Goal: Task Accomplishment & Management: Manage account settings

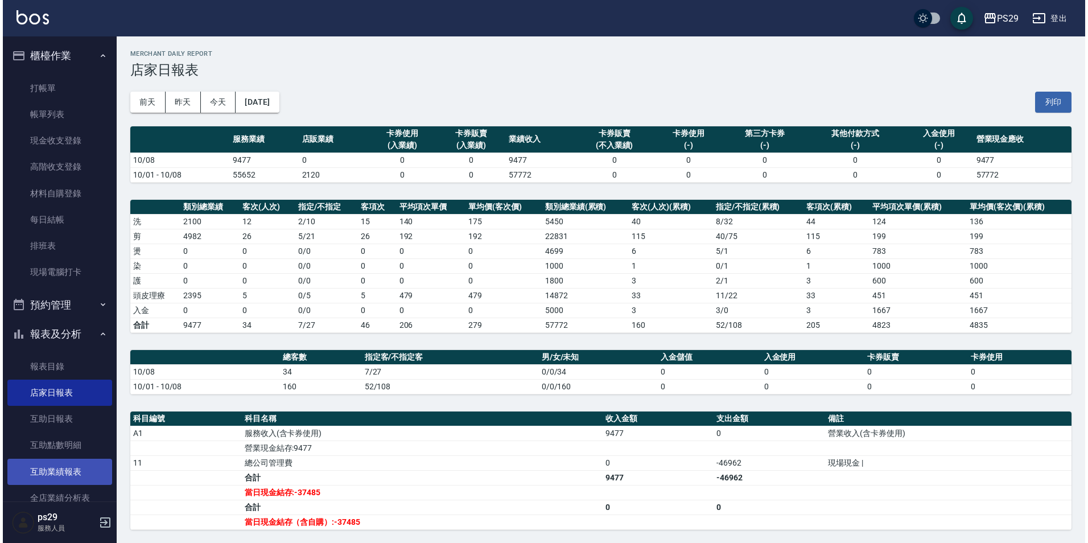
scroll to position [57, 0]
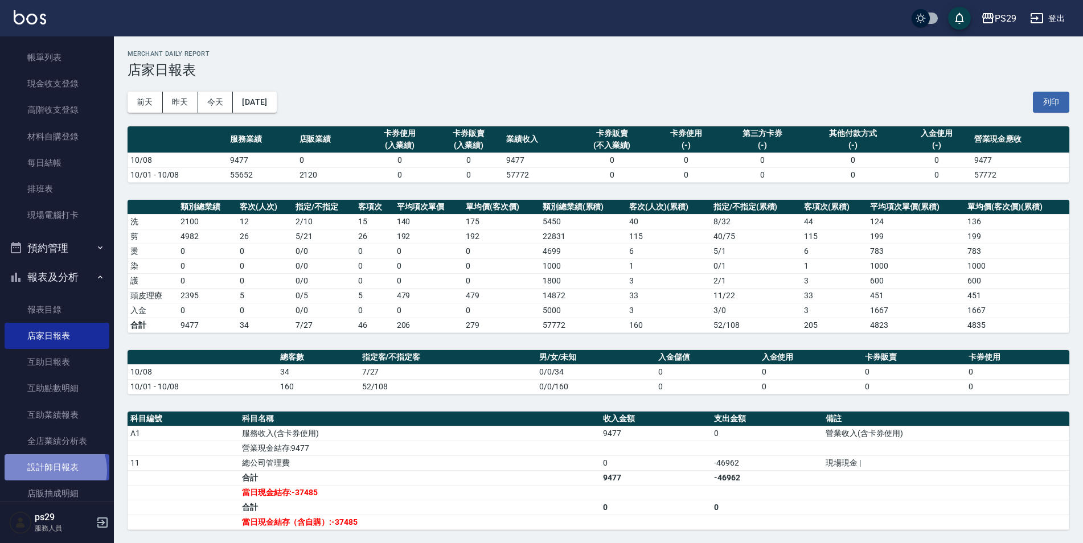
click at [52, 470] on link "設計師日報表" at bounding box center [57, 467] width 105 height 26
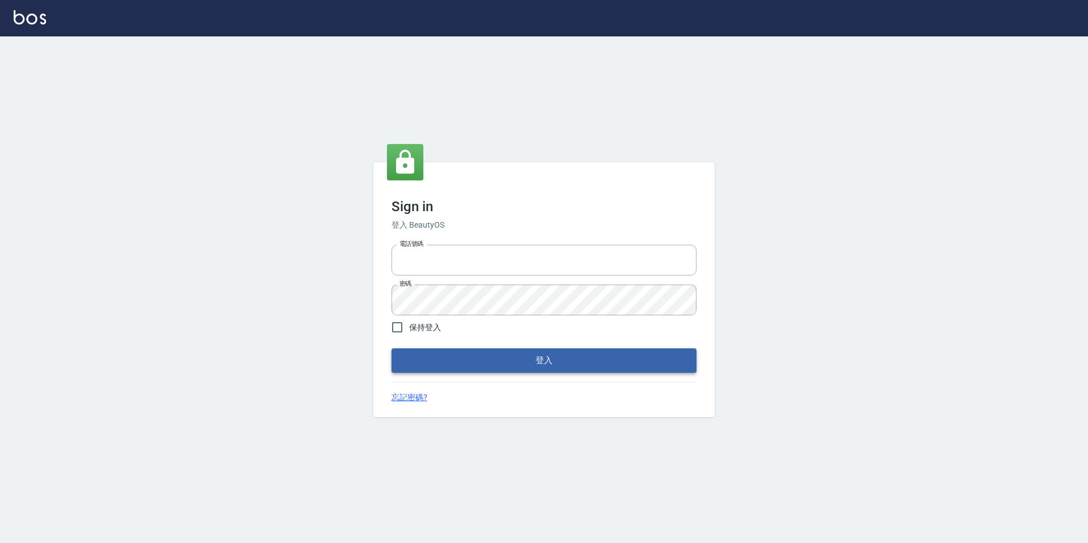
type input "0422269797"
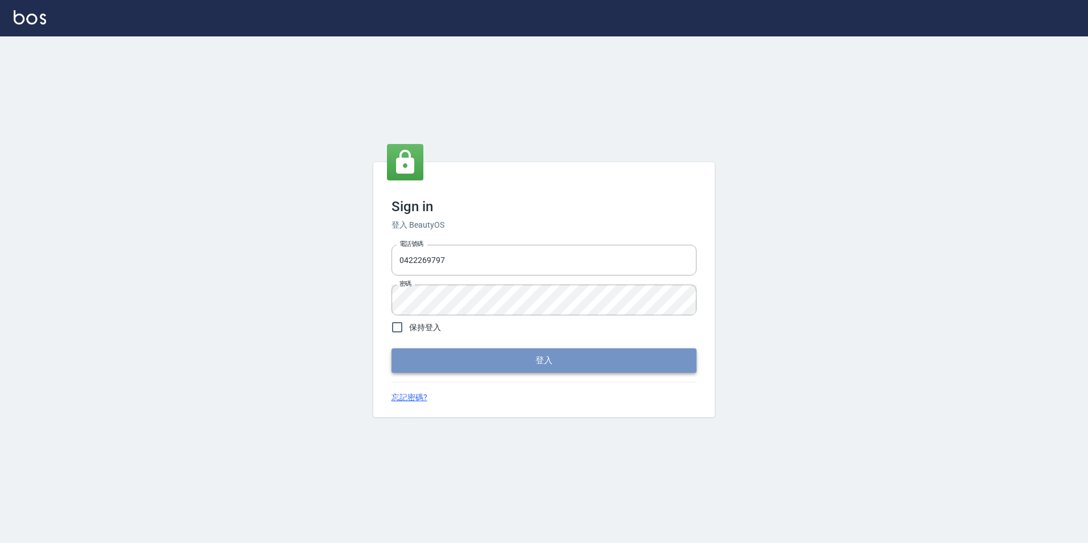
click at [610, 360] on button "登入" at bounding box center [544, 360] width 305 height 24
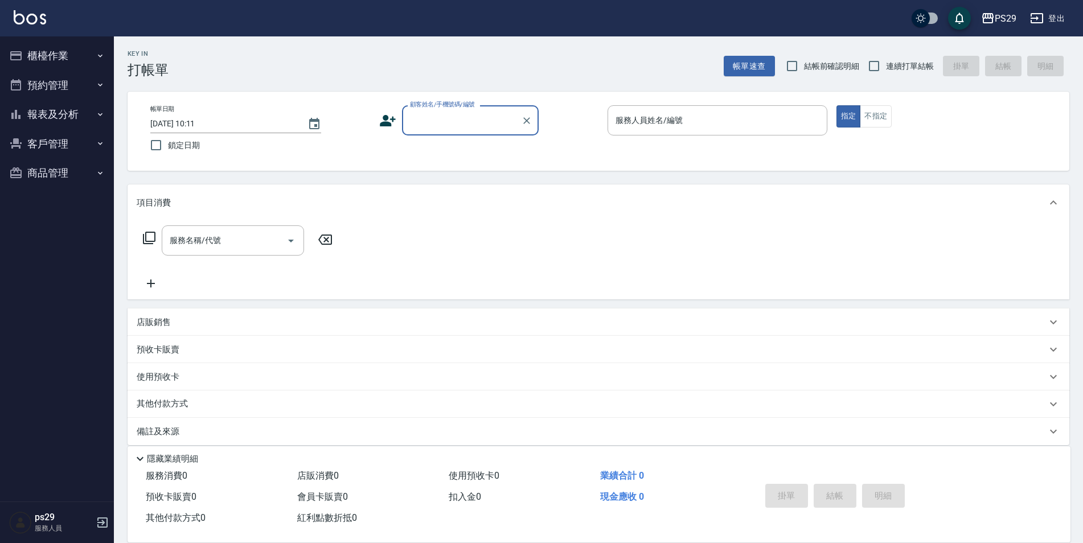
click at [55, 116] on button "報表及分析" at bounding box center [57, 115] width 105 height 30
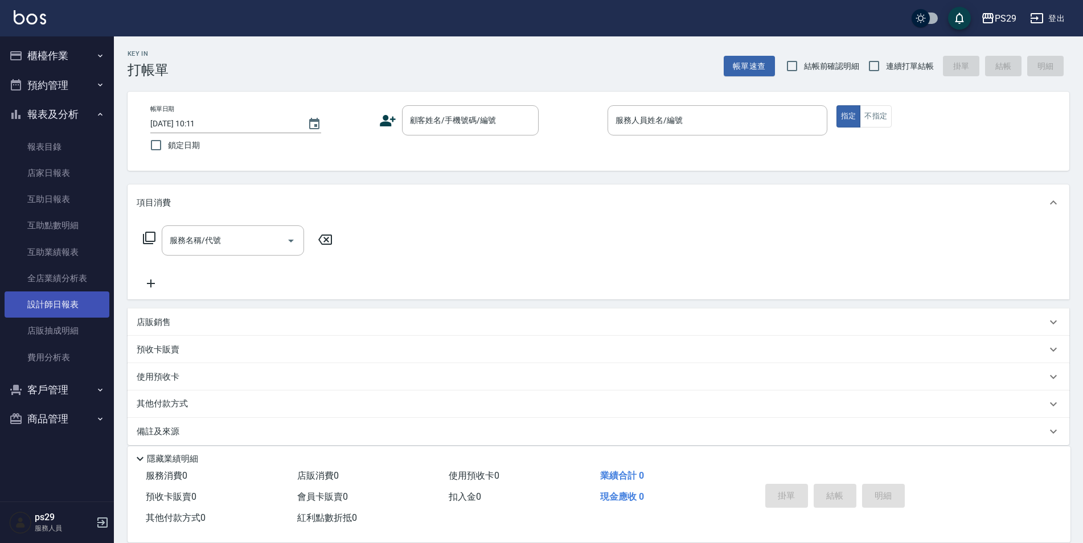
click at [63, 298] on link "設計師日報表" at bounding box center [57, 304] width 105 height 26
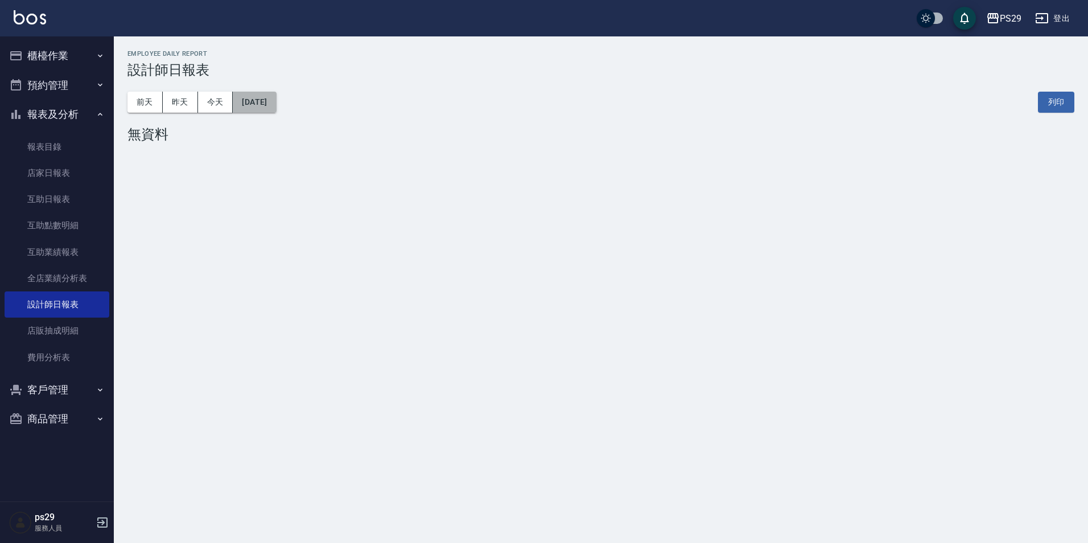
click at [260, 104] on button "2025/10/09" at bounding box center [254, 102] width 43 height 21
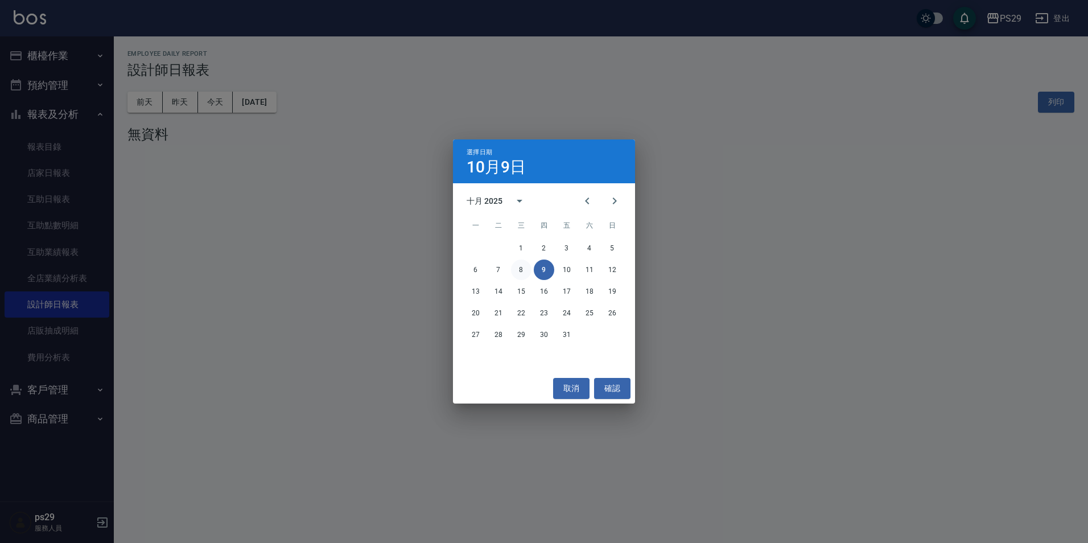
click at [516, 269] on button "8" at bounding box center [521, 270] width 20 height 20
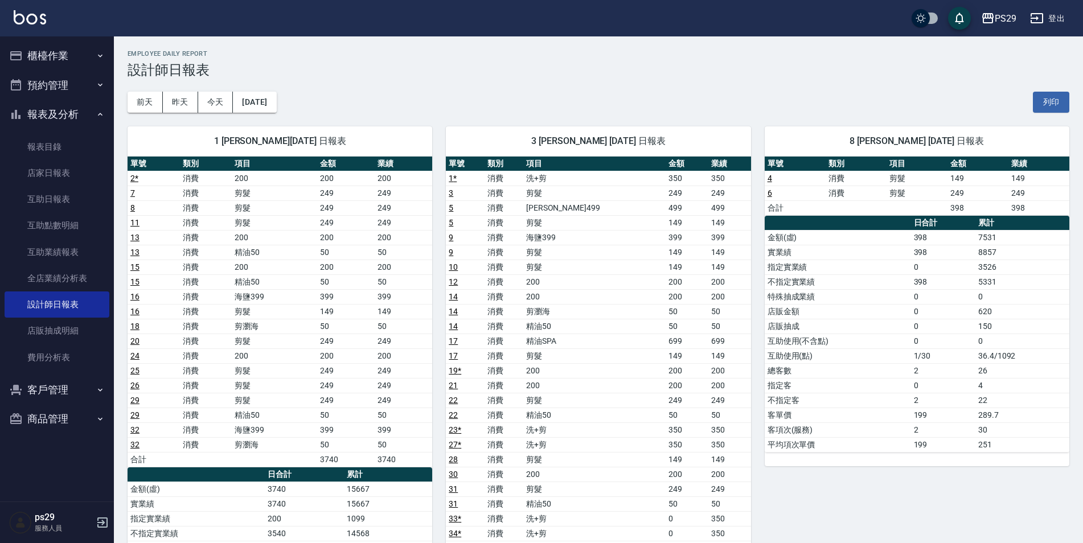
click at [30, 15] on img at bounding box center [30, 17] width 32 height 14
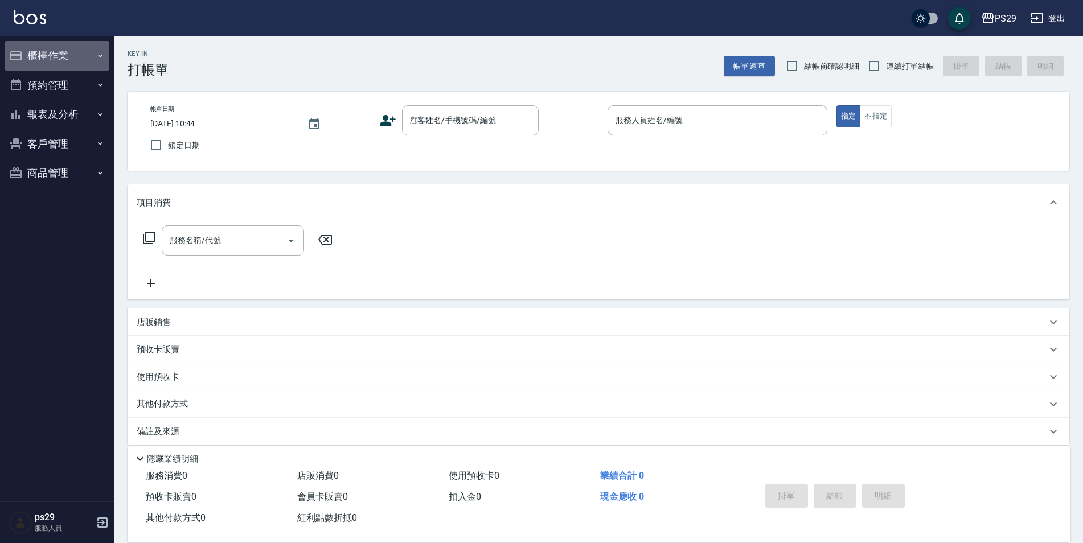
click at [91, 44] on button "櫃檯作業" at bounding box center [57, 56] width 105 height 30
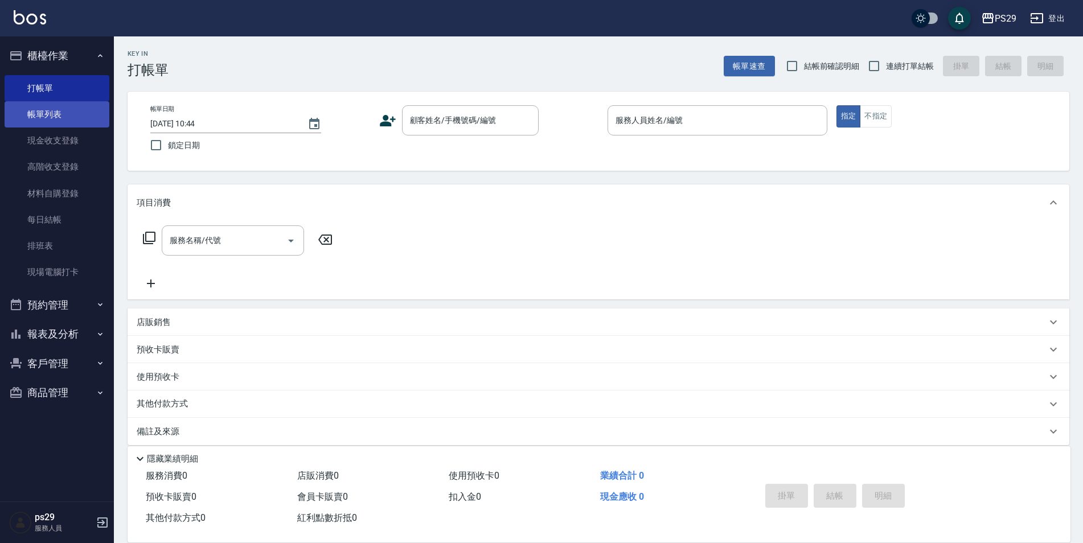
click at [63, 121] on link "帳單列表" at bounding box center [57, 114] width 105 height 26
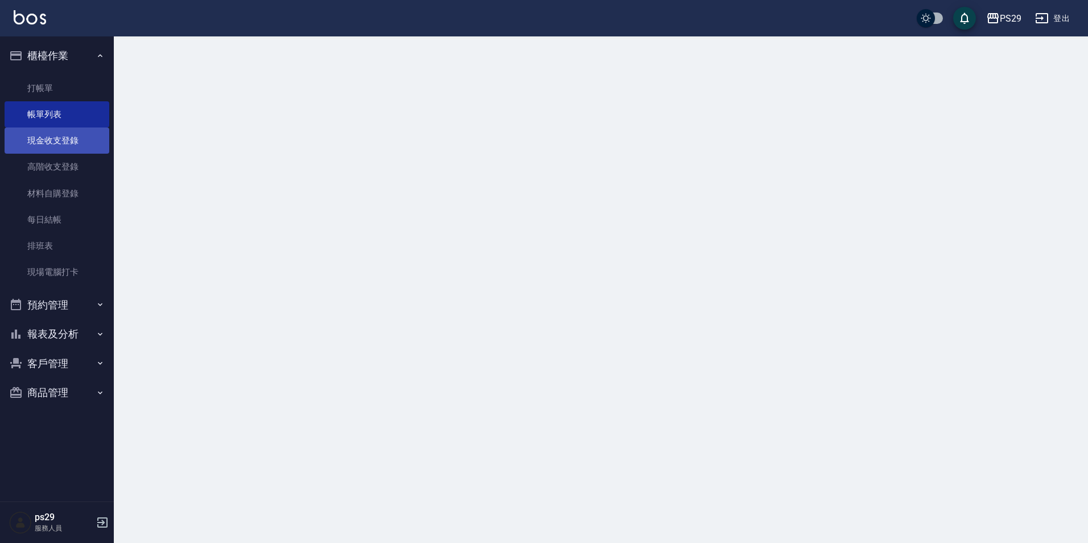
click at [63, 138] on link "現金收支登錄" at bounding box center [57, 141] width 105 height 26
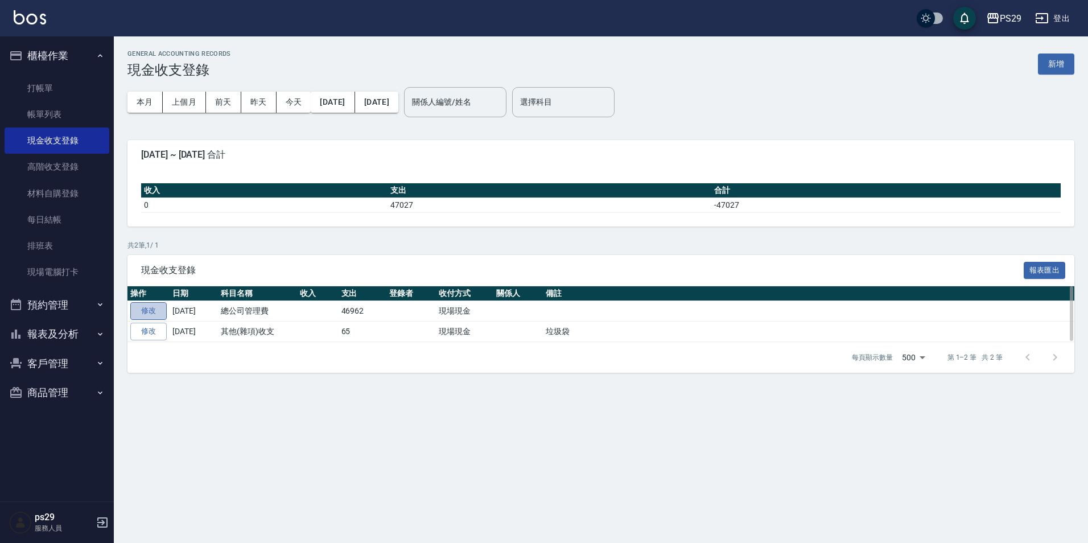
click at [142, 307] on link "修改" at bounding box center [148, 311] width 36 height 18
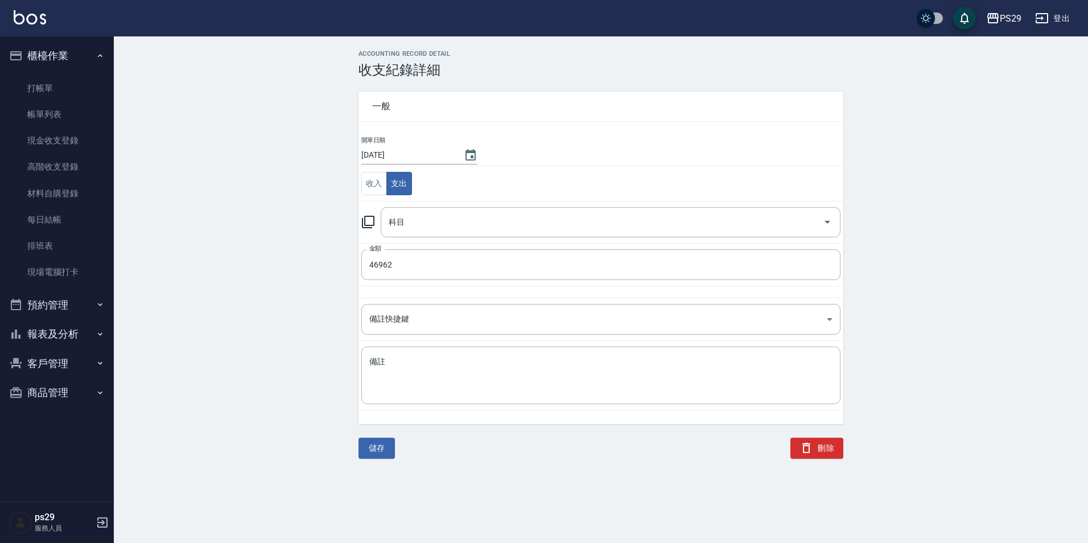
type input "11 總公司管理費"
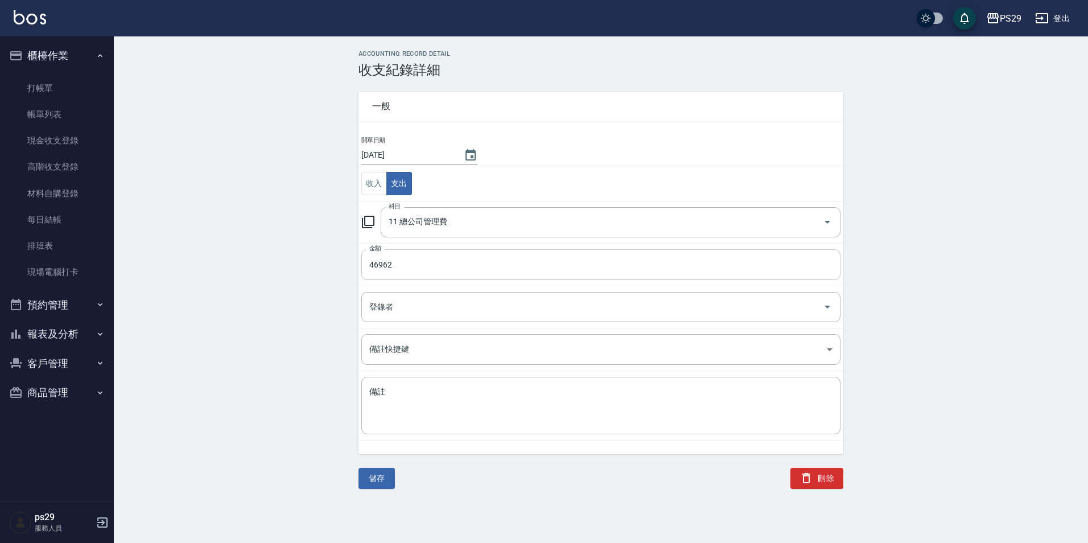
click at [521, 260] on input "46962" at bounding box center [600, 264] width 479 height 31
click at [233, 269] on div "ACCOUNTING RECORD DETAIL 收支紀錄詳細 一般 開單日期 2025/10/08 收入 支出 科目 11 總公司管理費 科目 金額 469…" at bounding box center [601, 269] width 975 height 439
click at [38, 15] on img at bounding box center [30, 17] width 32 height 14
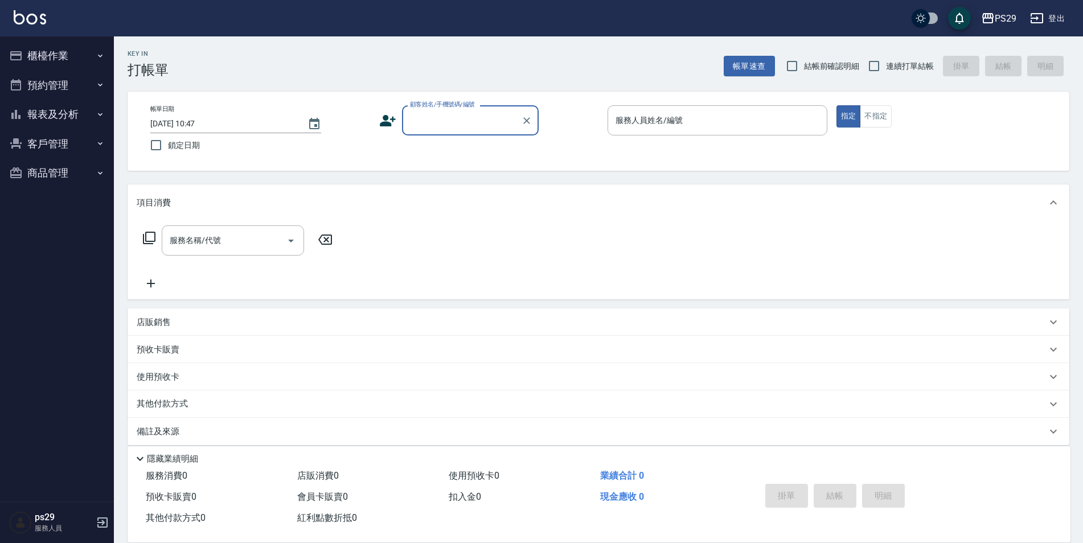
click at [61, 117] on button "報表及分析" at bounding box center [57, 115] width 105 height 30
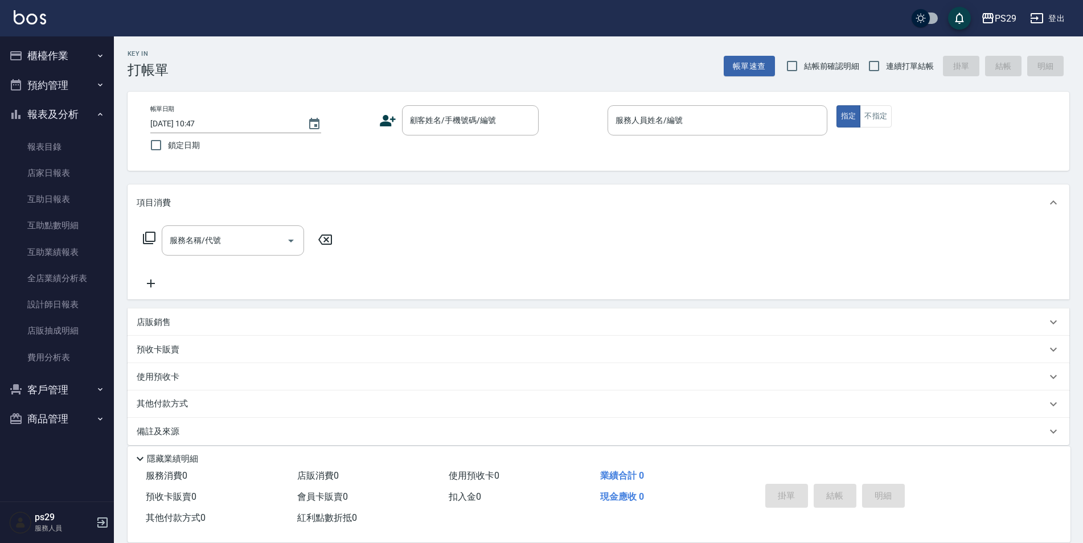
click at [61, 117] on button "報表及分析" at bounding box center [57, 115] width 105 height 30
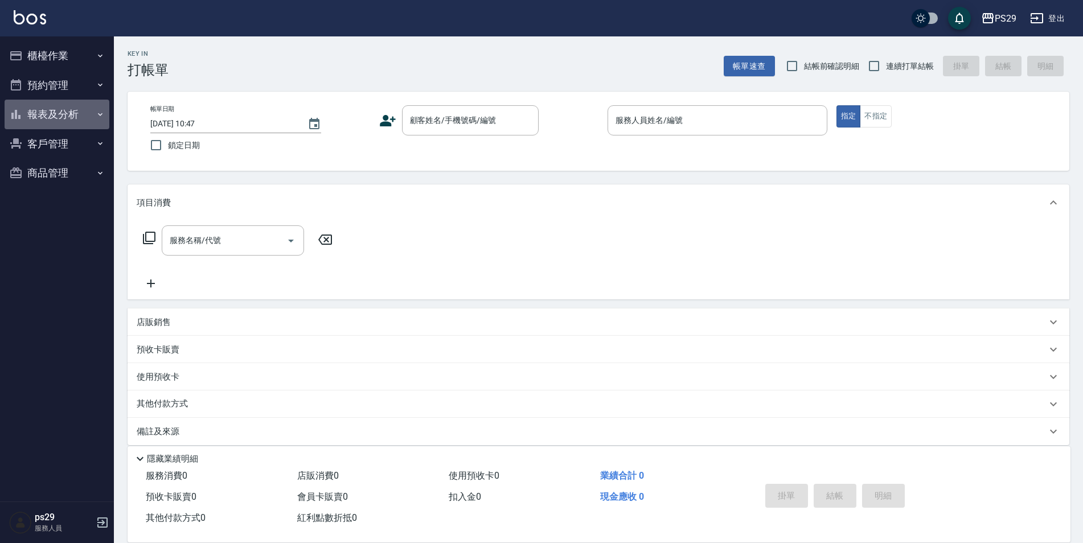
click at [61, 117] on button "報表及分析" at bounding box center [57, 115] width 105 height 30
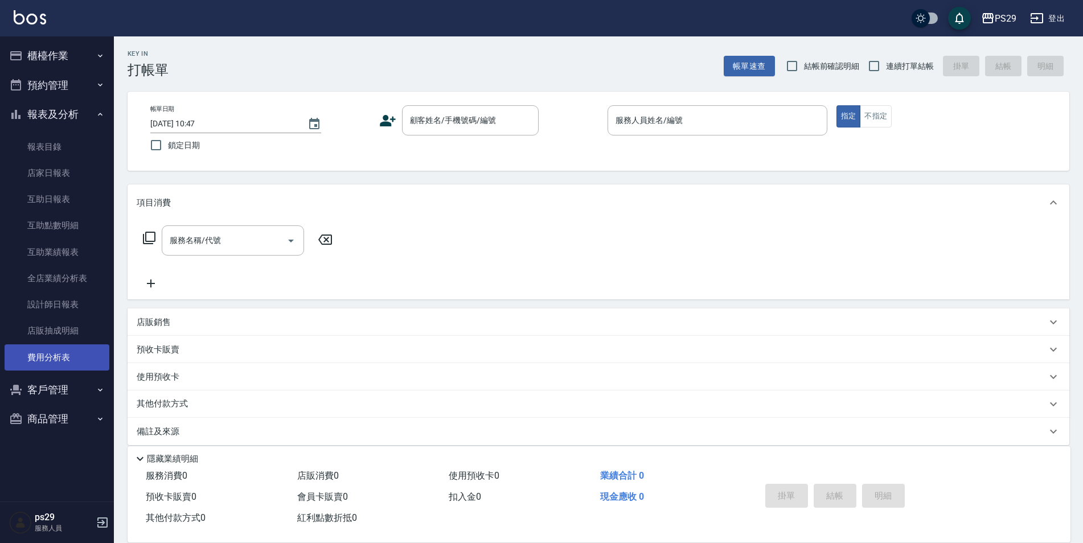
click at [46, 346] on link "費用分析表" at bounding box center [57, 357] width 105 height 26
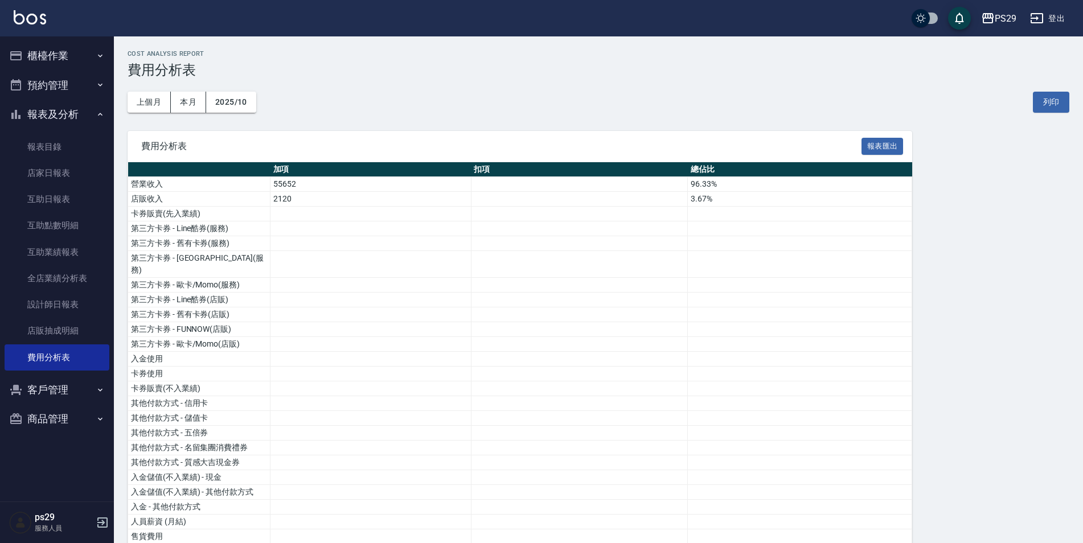
click at [90, 108] on button "報表及分析" at bounding box center [57, 115] width 105 height 30
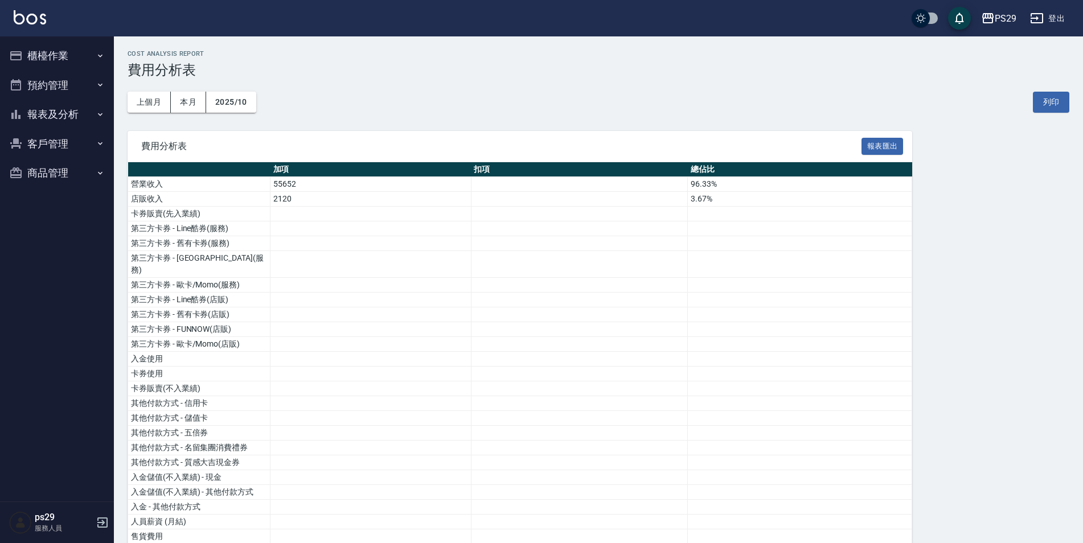
click at [80, 47] on button "櫃檯作業" at bounding box center [57, 56] width 105 height 30
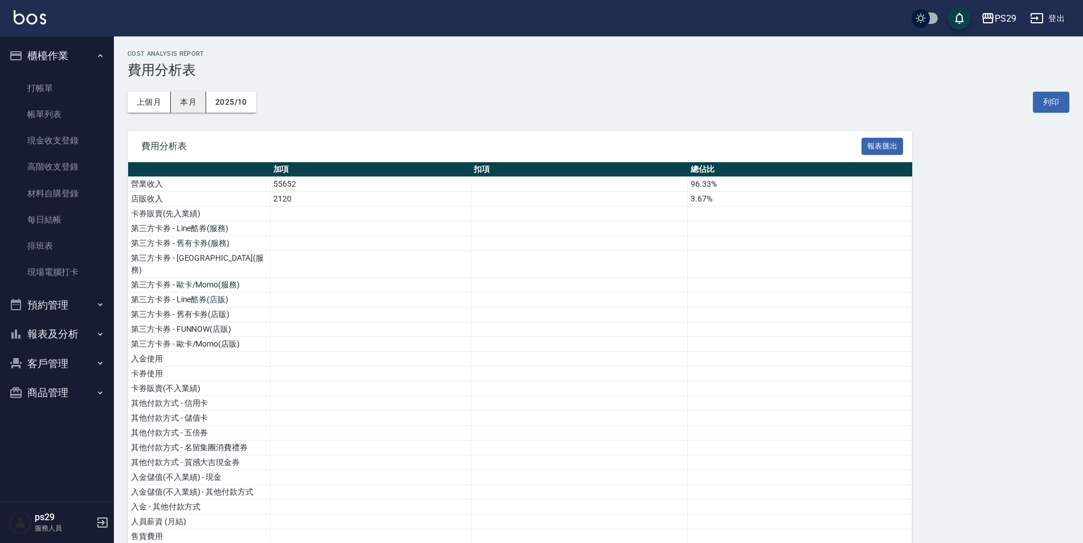
click at [188, 96] on button "本月" at bounding box center [188, 102] width 35 height 21
click at [75, 151] on link "現金收支登錄" at bounding box center [57, 141] width 105 height 26
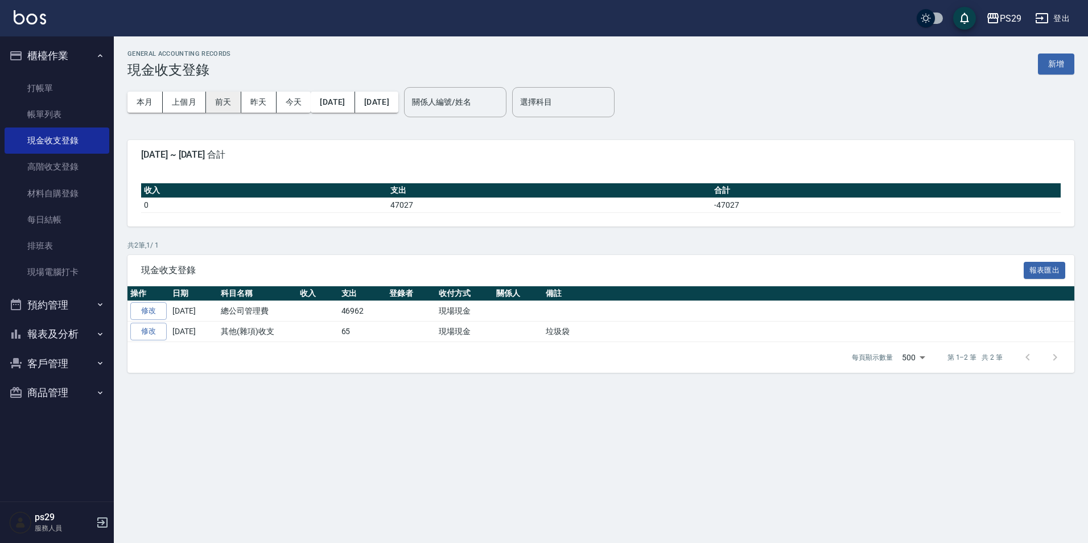
click at [206, 101] on button "前天" at bounding box center [223, 102] width 35 height 21
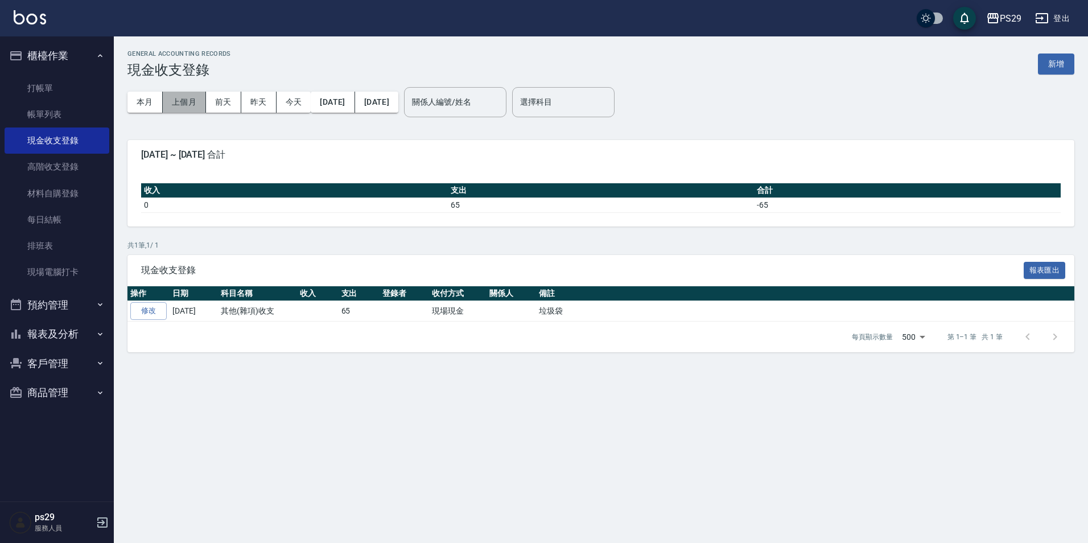
click at [192, 100] on button "上個月" at bounding box center [184, 102] width 43 height 21
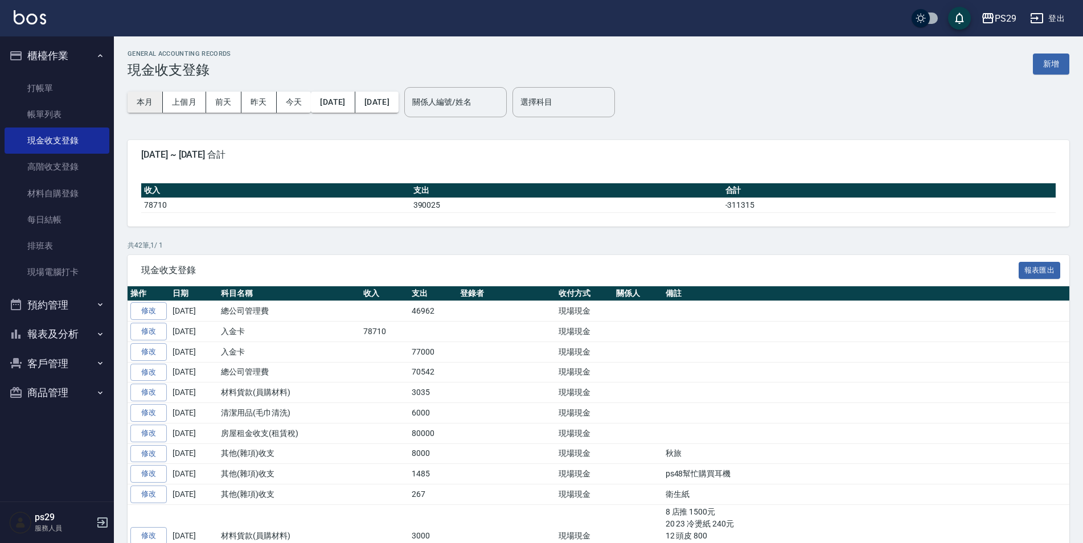
click at [143, 106] on button "本月" at bounding box center [145, 102] width 35 height 21
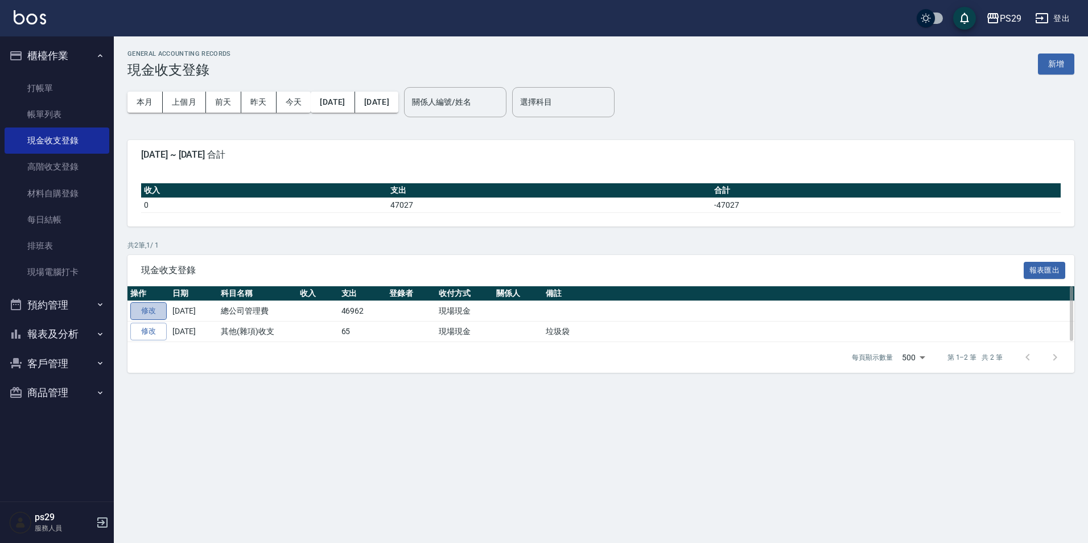
click at [153, 310] on link "修改" at bounding box center [148, 311] width 36 height 18
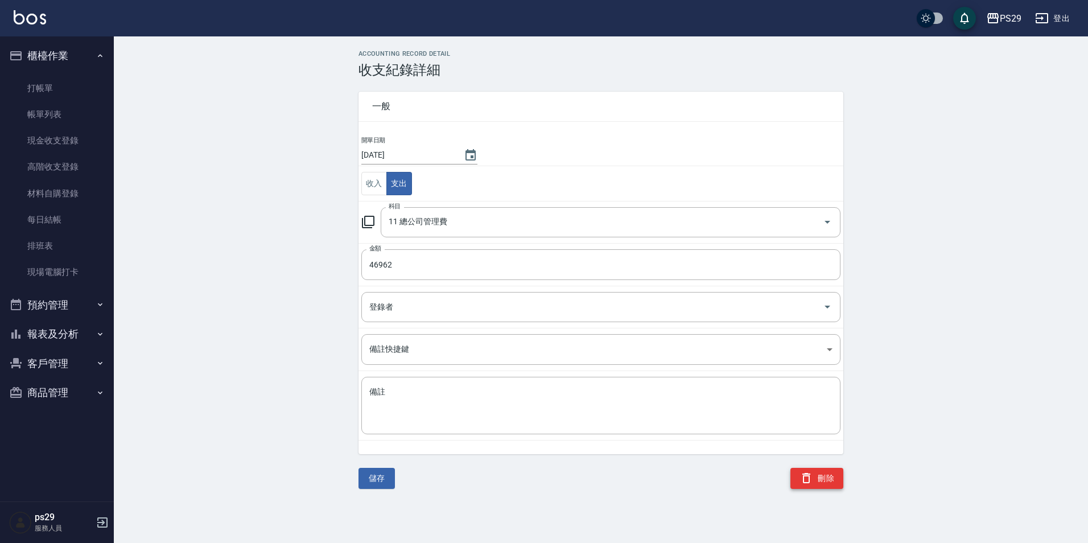
click at [824, 480] on button "刪除" at bounding box center [817, 478] width 53 height 21
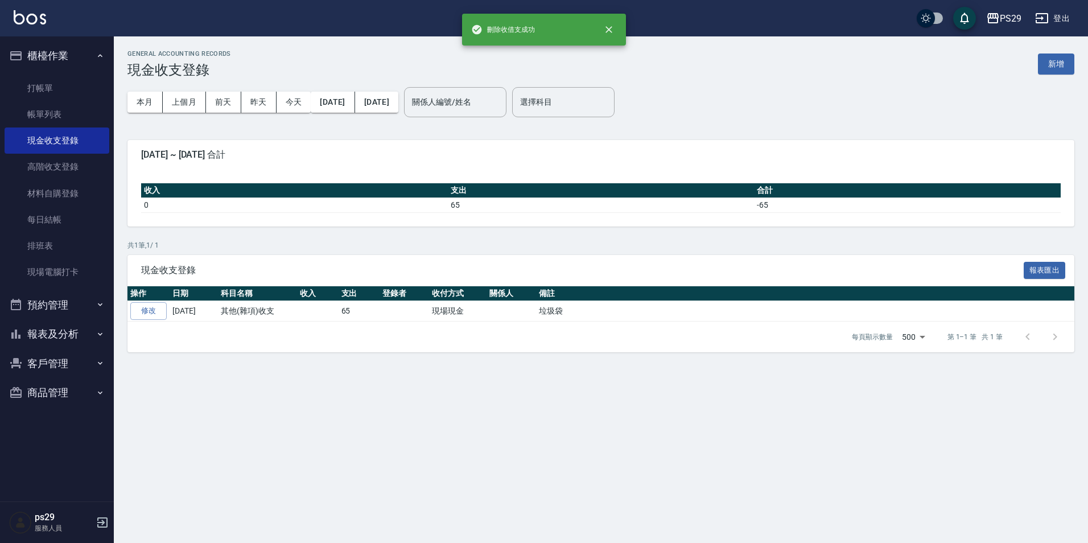
click at [94, 52] on button "櫃檯作業" at bounding box center [57, 56] width 105 height 30
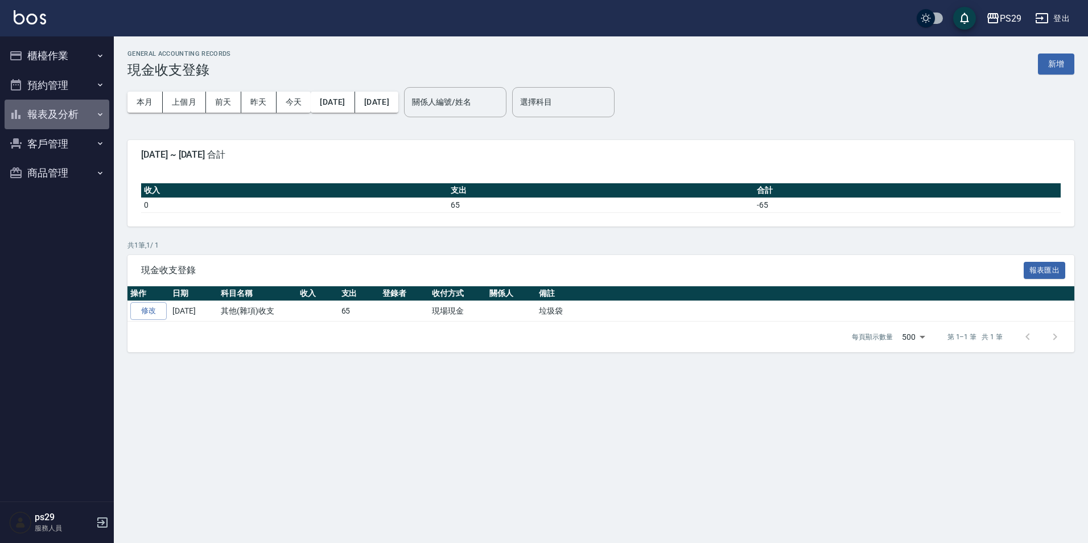
click at [68, 106] on button "報表及分析" at bounding box center [57, 115] width 105 height 30
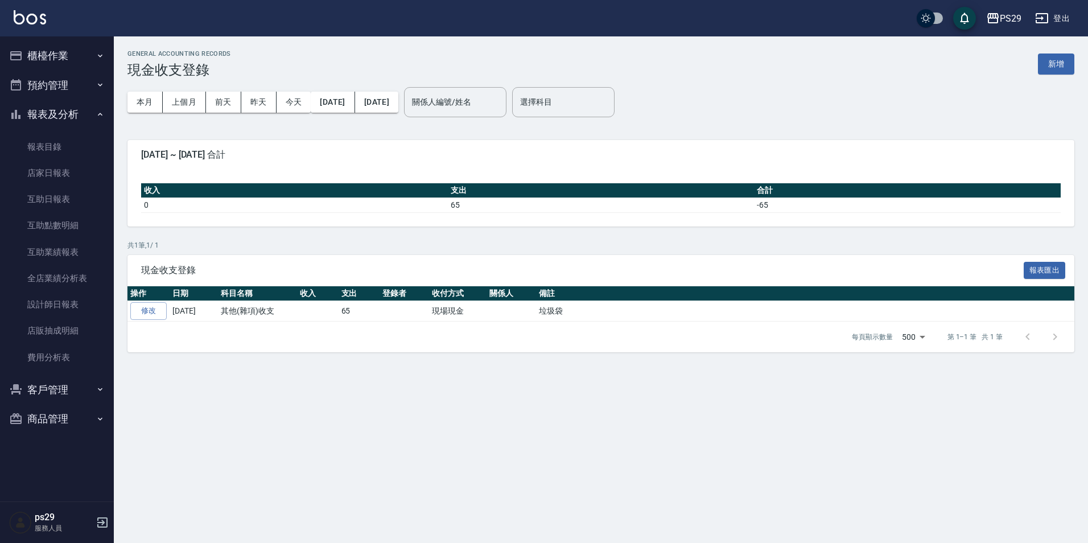
click at [67, 108] on button "報表及分析" at bounding box center [57, 115] width 105 height 30
click at [81, 54] on button "櫃檯作業" at bounding box center [57, 56] width 105 height 30
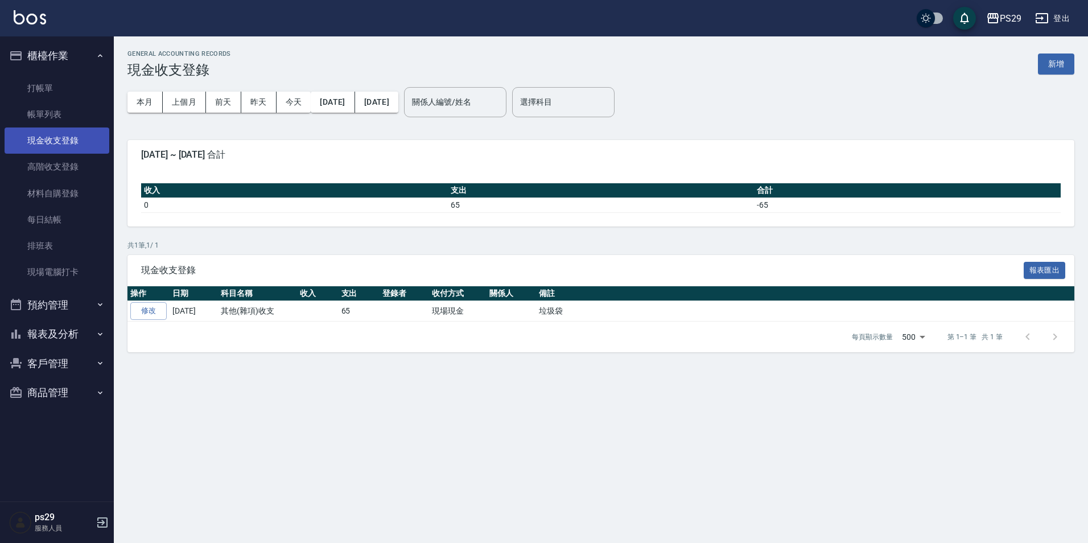
click at [73, 145] on link "現金收支登錄" at bounding box center [57, 141] width 105 height 26
click at [122, 55] on div "GENERAL ACCOUNTING RECORDS 現金收支登錄 新增 本月 上個月 前天 昨天 今天 2025/10/01 2025/10/09 關係人編…" at bounding box center [601, 201] width 975 height 330
click at [107, 58] on button "櫃檯作業" at bounding box center [57, 56] width 105 height 30
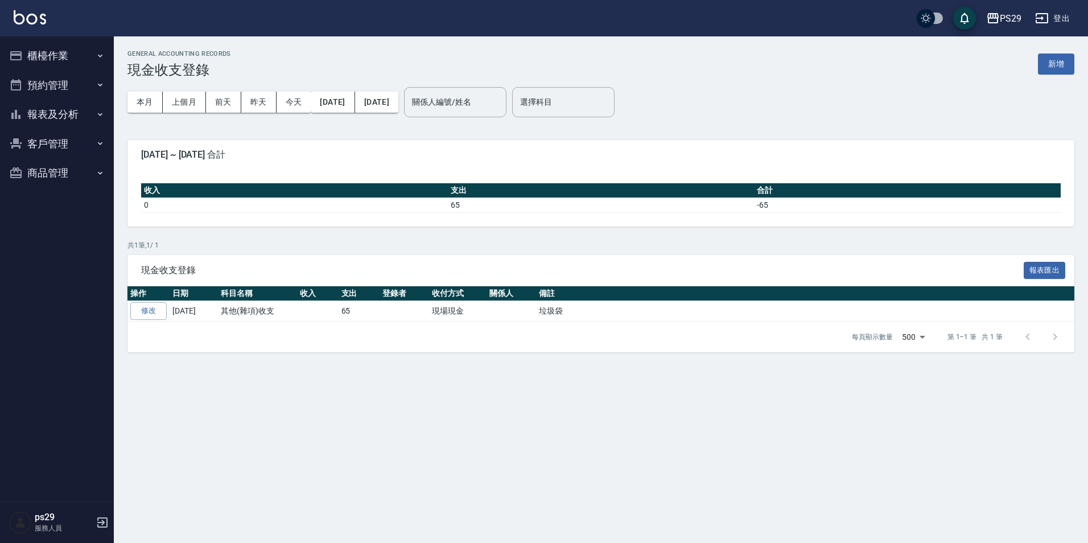
click at [81, 36] on div "PS29 登出" at bounding box center [544, 18] width 1088 height 36
click at [77, 52] on button "櫃檯作業" at bounding box center [57, 56] width 105 height 30
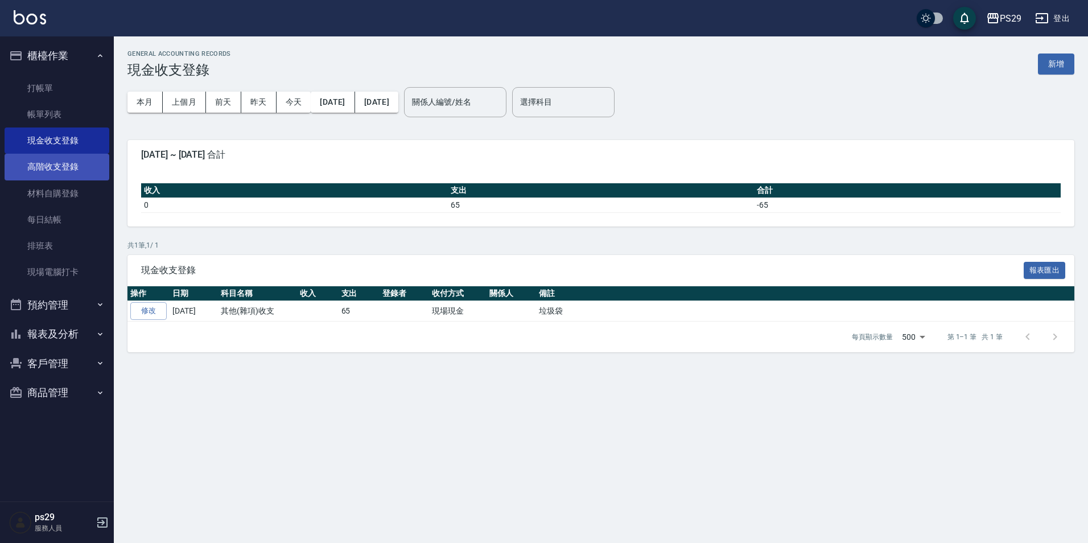
click at [70, 160] on link "高階收支登錄" at bounding box center [57, 167] width 105 height 26
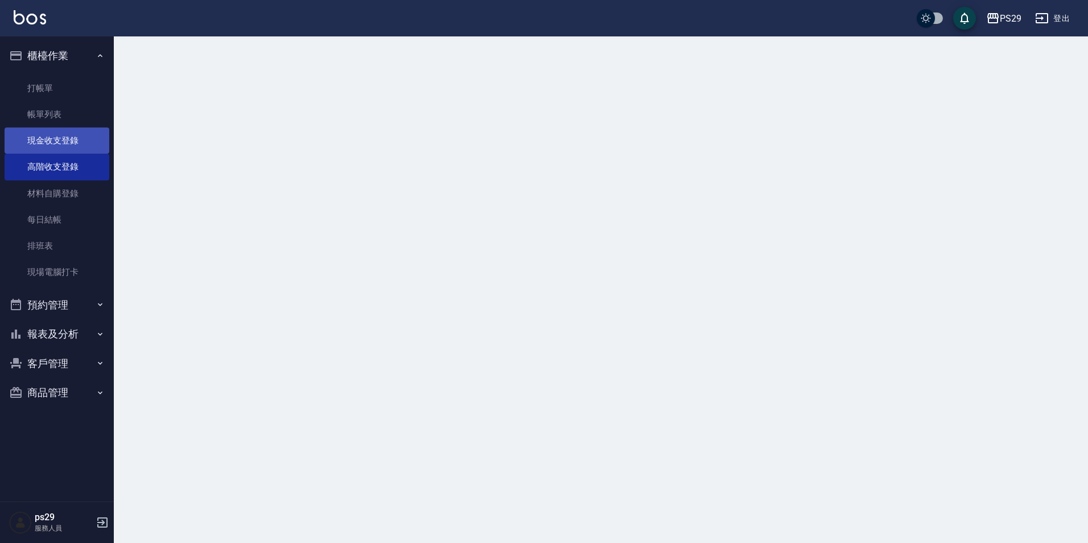
click at [77, 143] on link "現金收支登錄" at bounding box center [57, 141] width 105 height 26
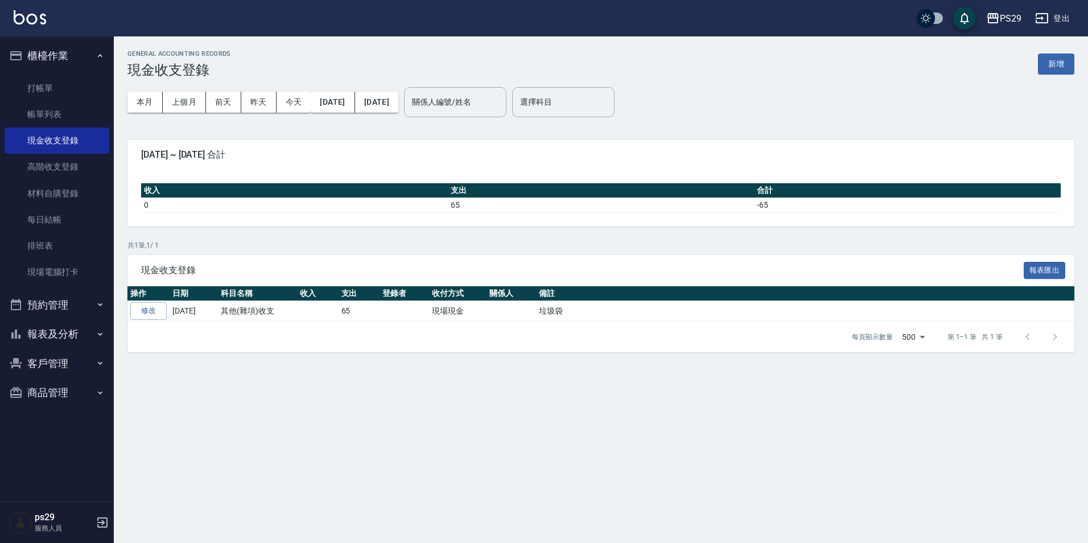
click at [1046, 51] on div "GENERAL ACCOUNTING RECORDS 現金收支登錄 新增" at bounding box center [601, 64] width 947 height 28
click at [1047, 60] on button "新增" at bounding box center [1056, 64] width 36 height 21
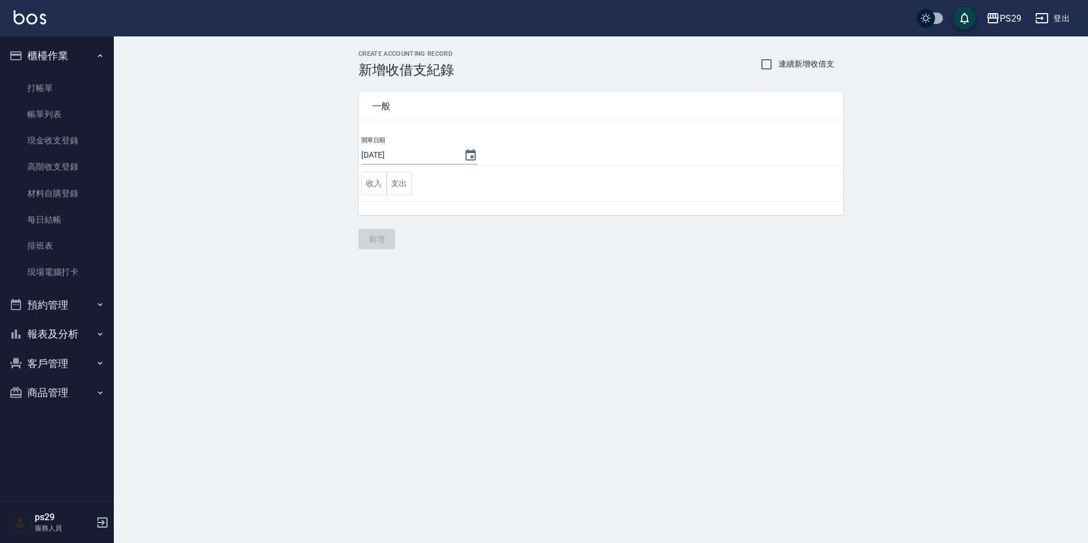
click at [417, 176] on td "收入 支出" at bounding box center [601, 183] width 485 height 35
click at [463, 163] on button "Choose date, selected date is 2025-10-09" at bounding box center [470, 155] width 27 height 27
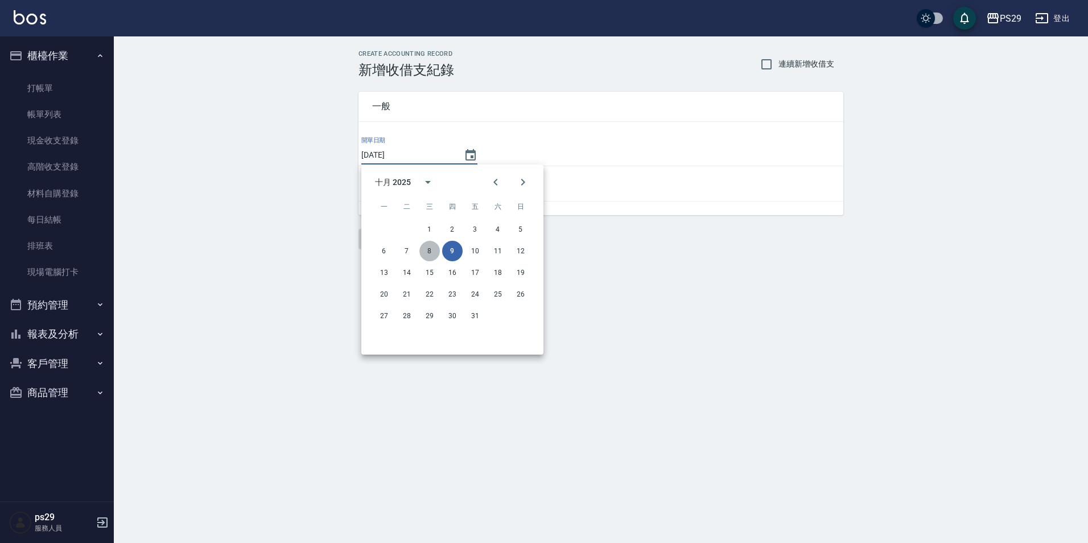
click at [427, 253] on button "8" at bounding box center [430, 251] width 20 height 20
type input "[DATE]"
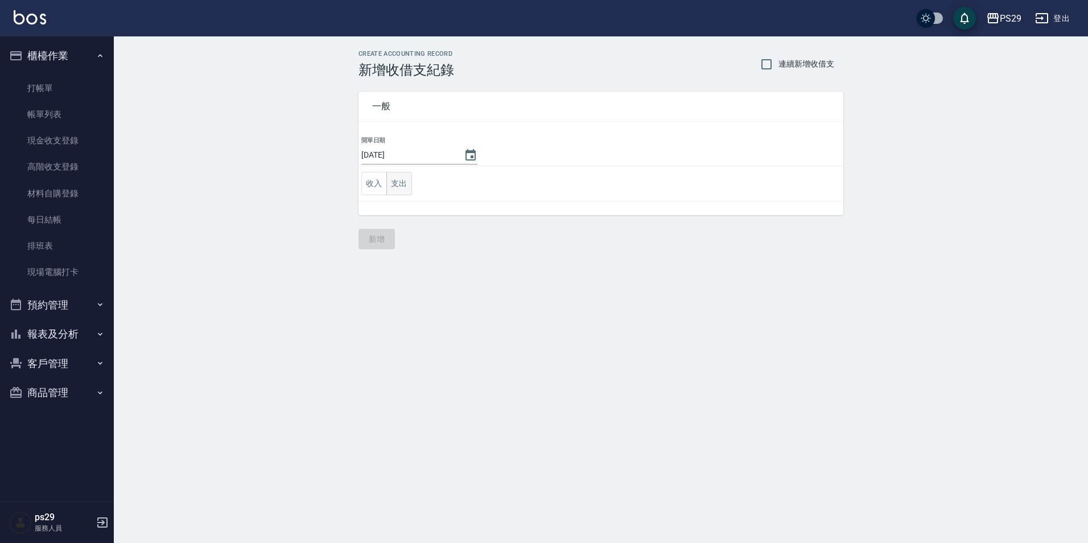
click at [400, 187] on button "支出" at bounding box center [400, 183] width 26 height 23
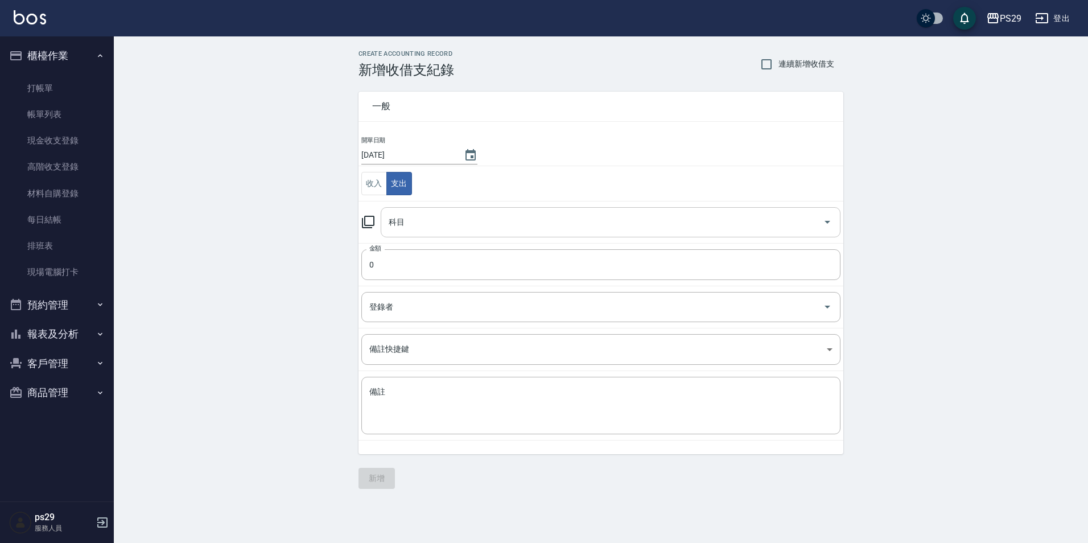
click at [459, 222] on input "科目" at bounding box center [602, 222] width 433 height 20
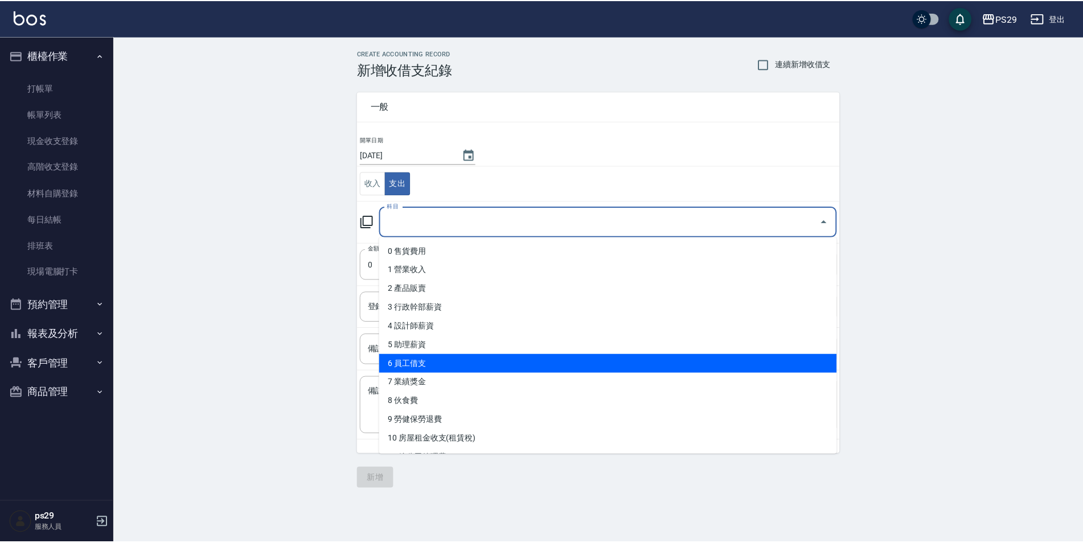
scroll to position [57, 0]
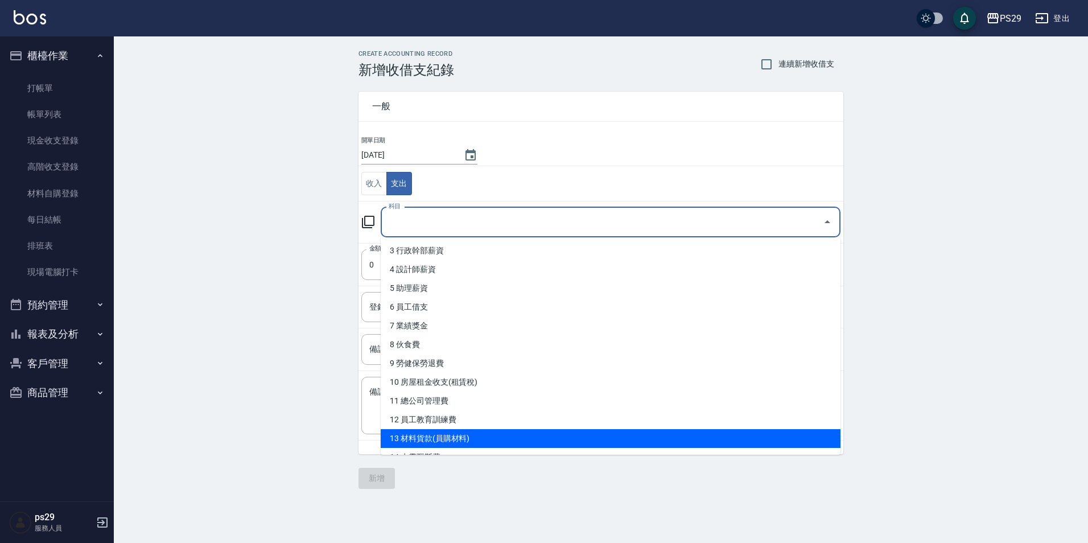
click at [487, 434] on li "13 材料貨款(員購材料)" at bounding box center [611, 438] width 460 height 19
type input "13 材料貨款(員購材料)"
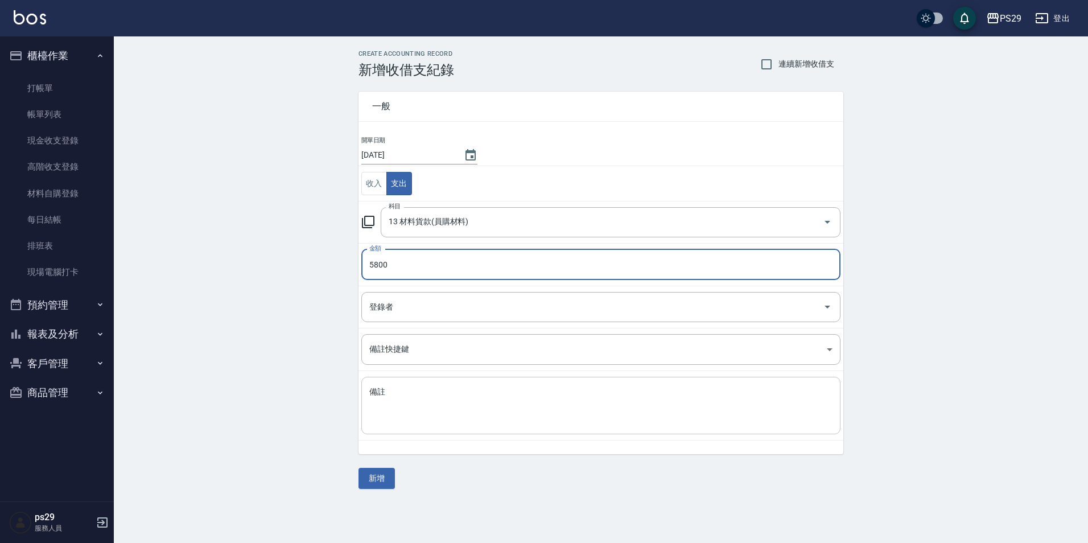
type input "5800"
click at [411, 383] on div "x 備註" at bounding box center [600, 405] width 479 height 57
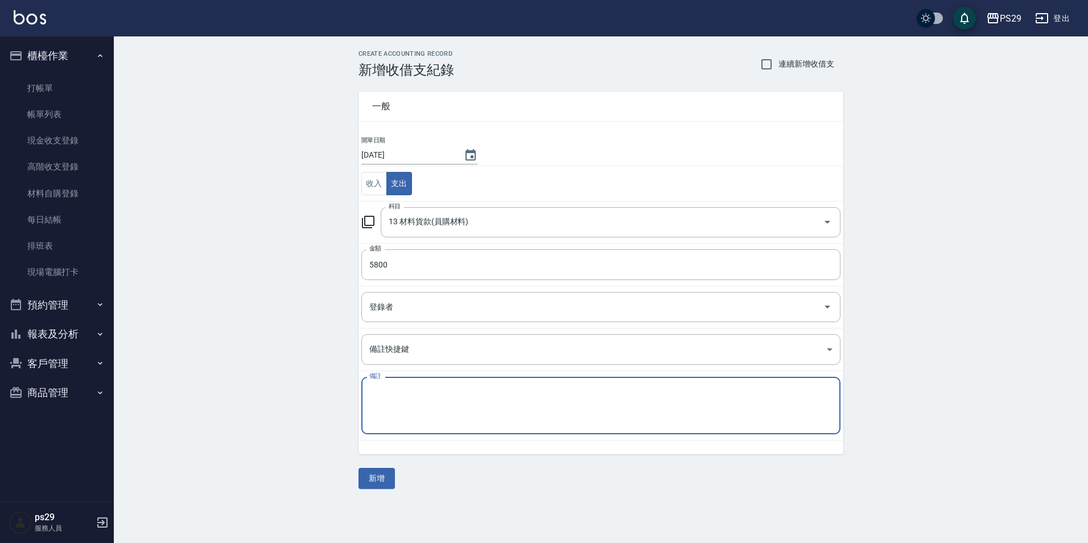
type textarea "s"
type textarea "r"
type textarea "ㄐ"
click at [492, 388] on textarea "無痕夾 12 20 23 25 鋼珠水槍 12 100元" at bounding box center [600, 406] width 463 height 39
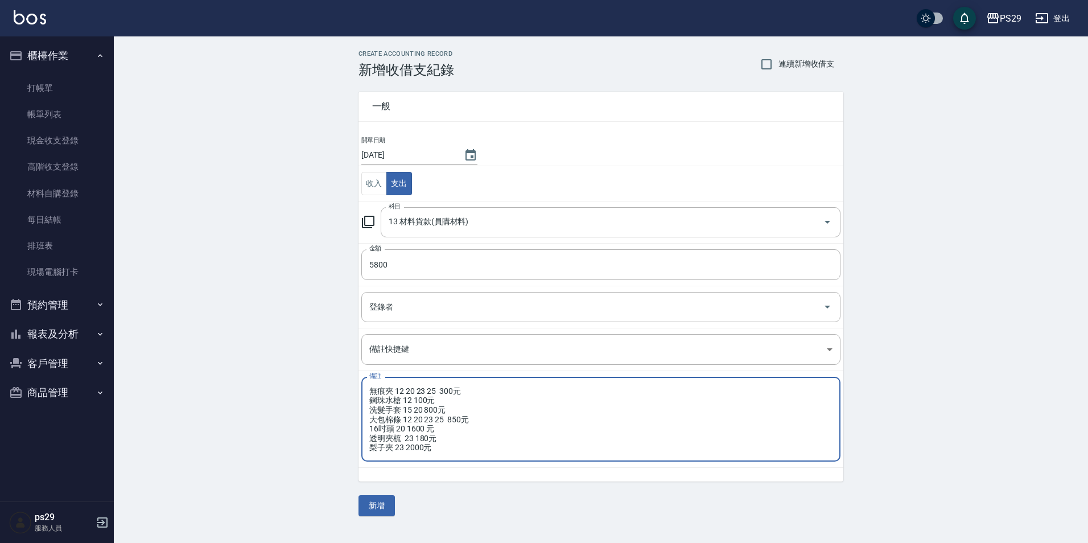
type textarea "無痕夾 12 20 23 25 300元 鋼珠水槍 12 100元 洗髮手套 15 20 800元 大包棉條 12 20 23 25 850元 16吋頭 20…"
click at [269, 283] on div "CREATE ACCOUNTING RECORD 新增收借支紀錄 連續新增收借支 一般 開單日期 2025/10/08 收入 支出 科目 13 材料貨款(員購…" at bounding box center [601, 283] width 975 height 494
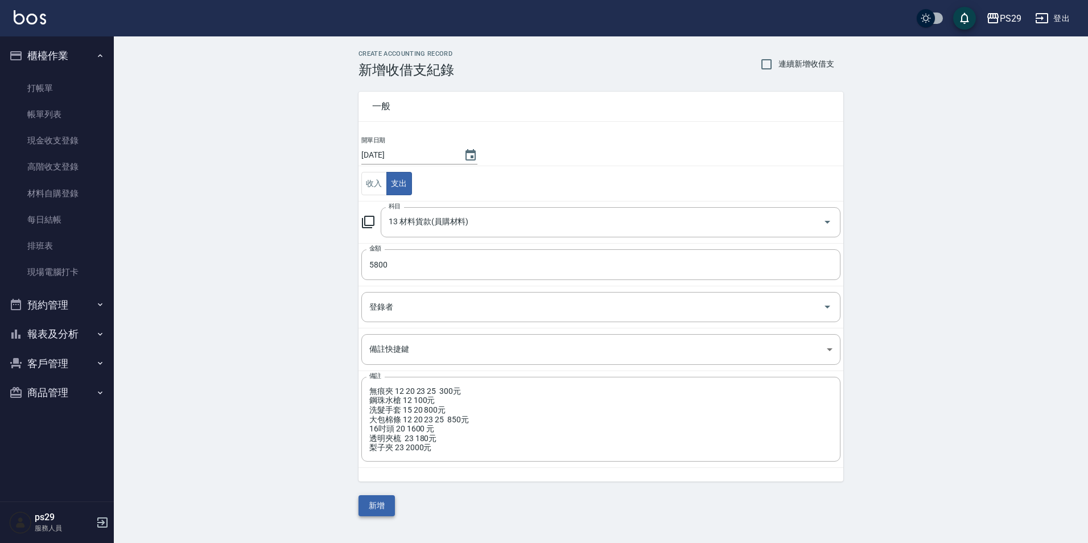
click at [371, 502] on button "新增" at bounding box center [377, 505] width 36 height 21
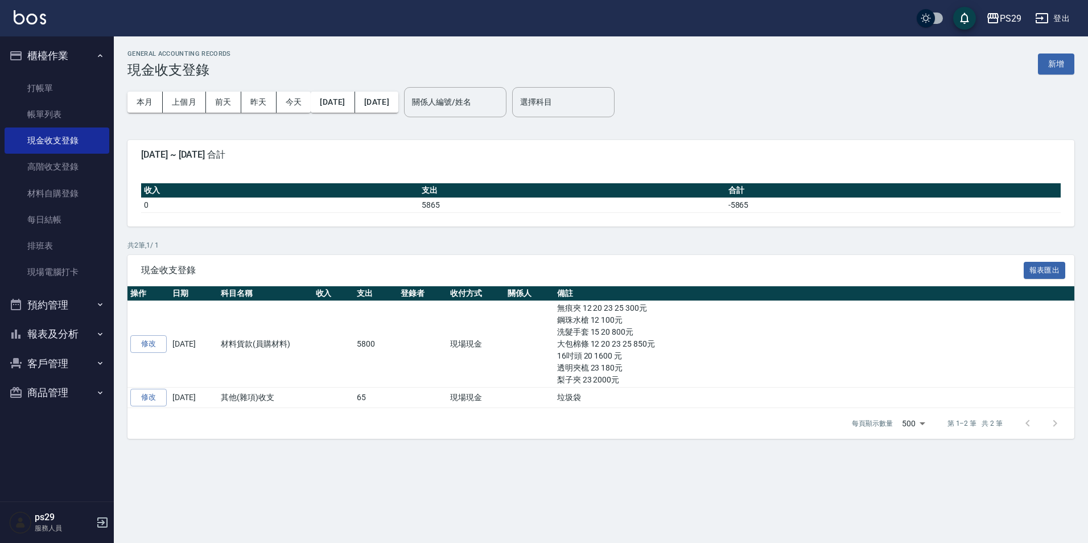
click at [30, 18] on img at bounding box center [30, 17] width 32 height 14
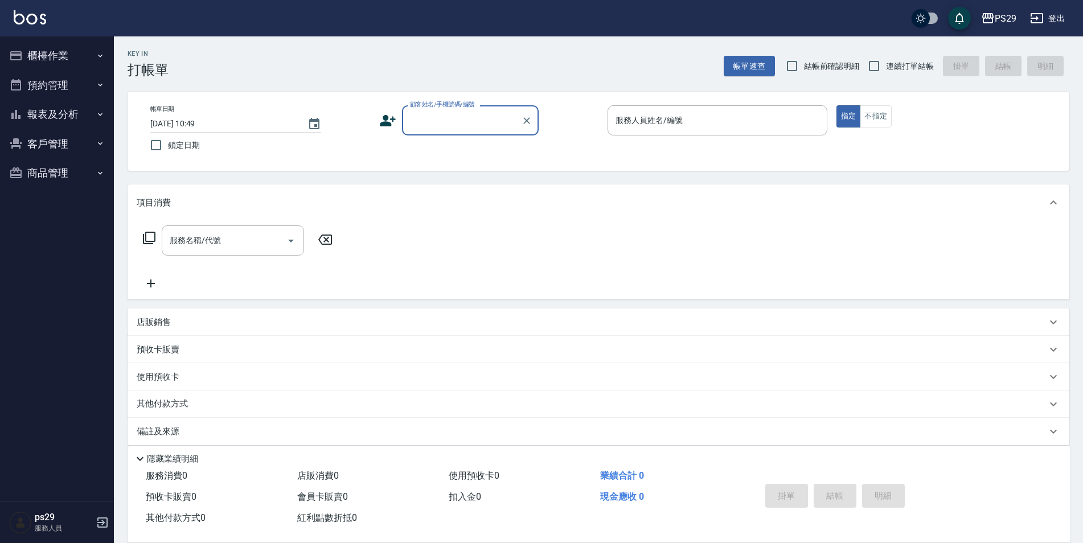
click at [80, 57] on button "櫃檯作業" at bounding box center [57, 56] width 105 height 30
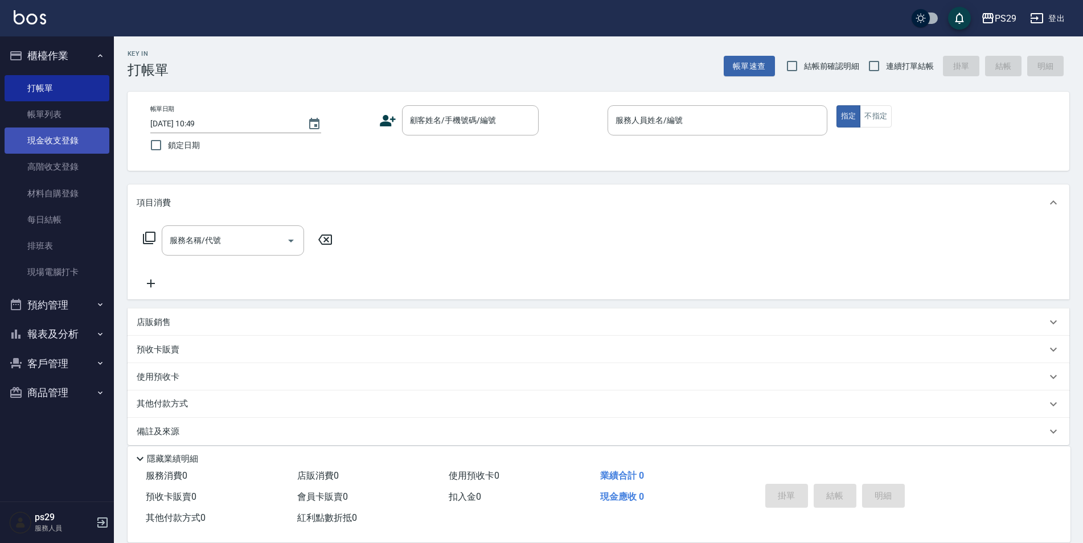
click at [66, 130] on link "現金收支登錄" at bounding box center [57, 141] width 105 height 26
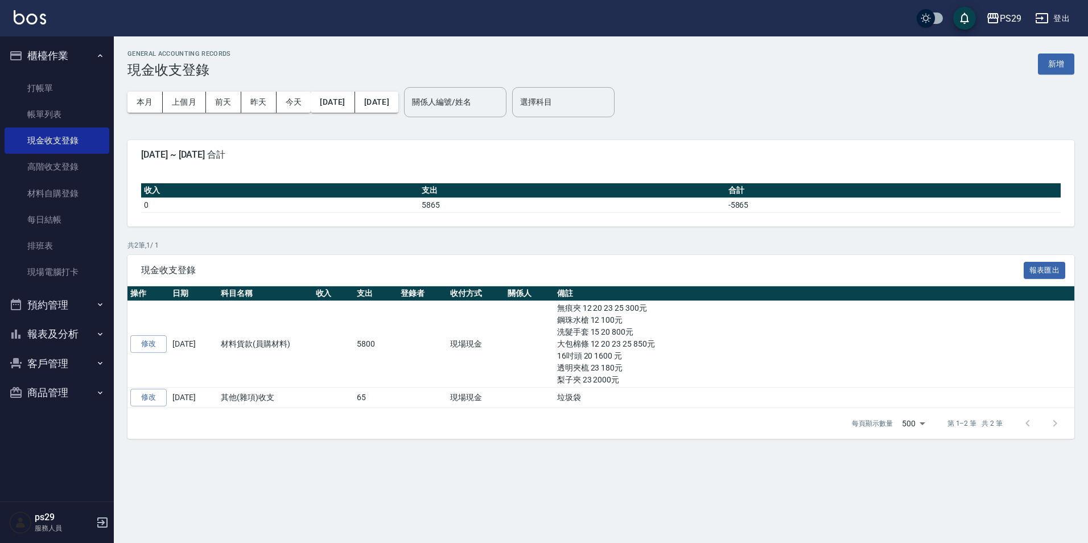
click at [18, 9] on div "PS29 登出" at bounding box center [544, 18] width 1088 height 36
click at [18, 22] on img at bounding box center [30, 17] width 32 height 14
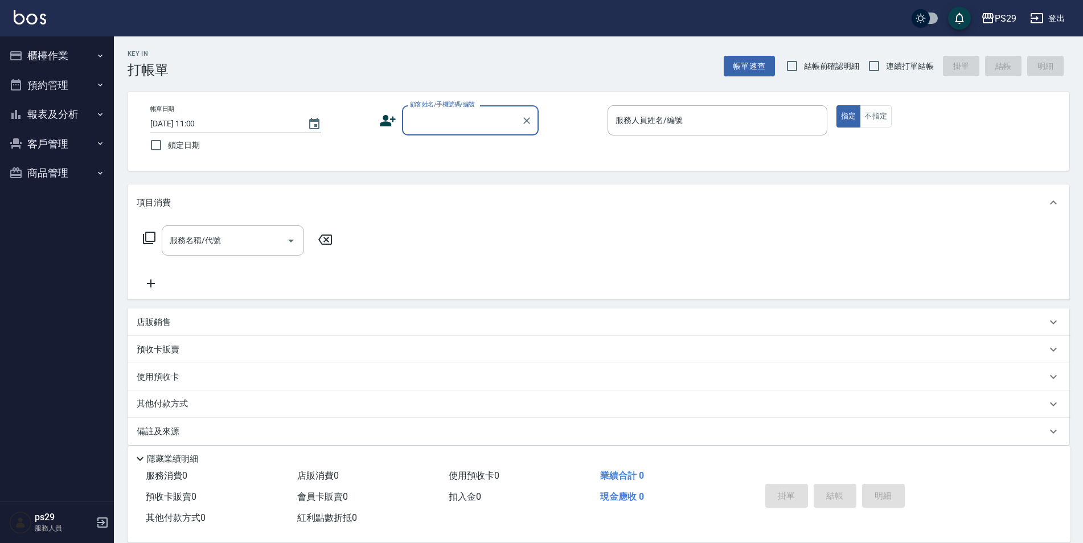
click at [71, 52] on button "櫃檯作業" at bounding box center [57, 56] width 105 height 30
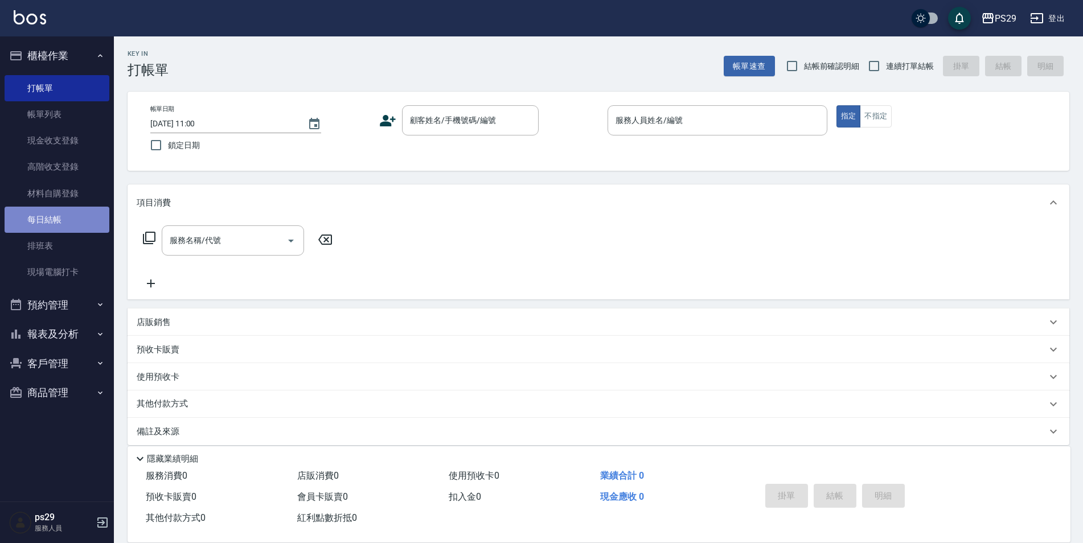
click at [55, 223] on link "每日結帳" at bounding box center [57, 220] width 105 height 26
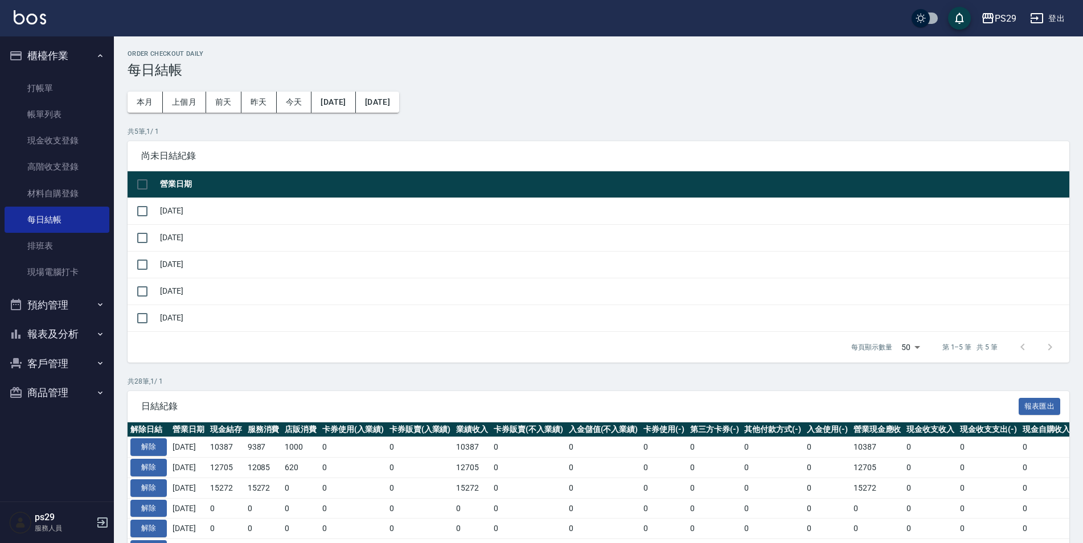
click at [126, 217] on div "Order checkout daily 每日結帳 本月 上個月 前天 昨天 今天 2025/09/08 2025/10/09 共 5 筆, 1 / 1 尚未…" at bounding box center [598, 551] width 969 height 1030
click at [147, 215] on input "checkbox" at bounding box center [142, 211] width 24 height 24
checkbox input "true"
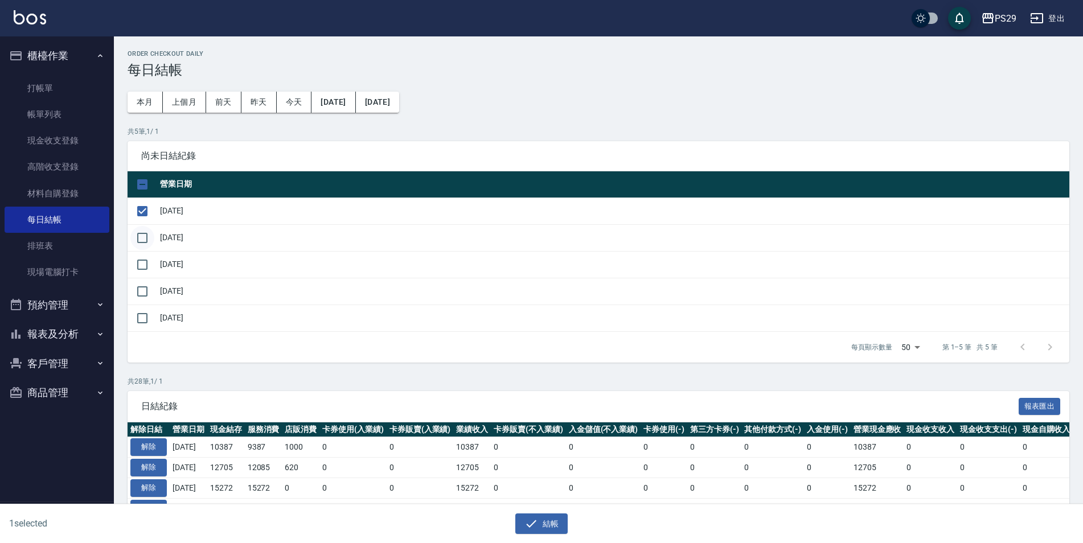
drag, startPoint x: 139, startPoint y: 242, endPoint x: 138, endPoint y: 253, distance: 10.9
click at [137, 242] on input "checkbox" at bounding box center [142, 238] width 24 height 24
checkbox input "true"
click at [145, 269] on input "checkbox" at bounding box center [142, 265] width 24 height 24
checkbox input "true"
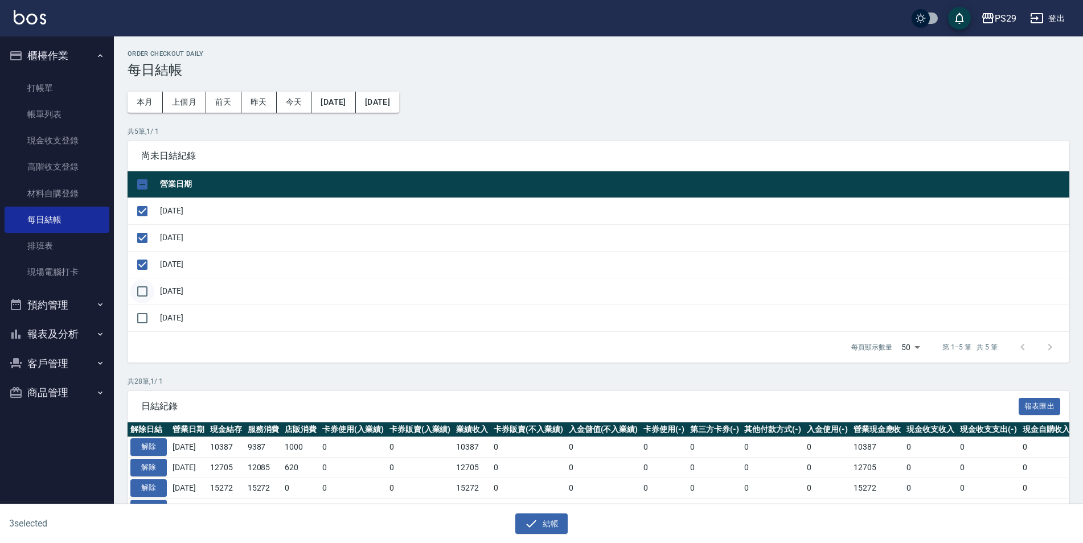
click at [146, 285] on input "checkbox" at bounding box center [142, 292] width 24 height 24
checkbox input "true"
drag, startPoint x: 556, startPoint y: 537, endPoint x: 551, endPoint y: 529, distance: 9.0
click at [552, 532] on div "4 selected 結帳" at bounding box center [541, 523] width 1083 height 39
click at [545, 522] on button "結帳" at bounding box center [541, 523] width 53 height 21
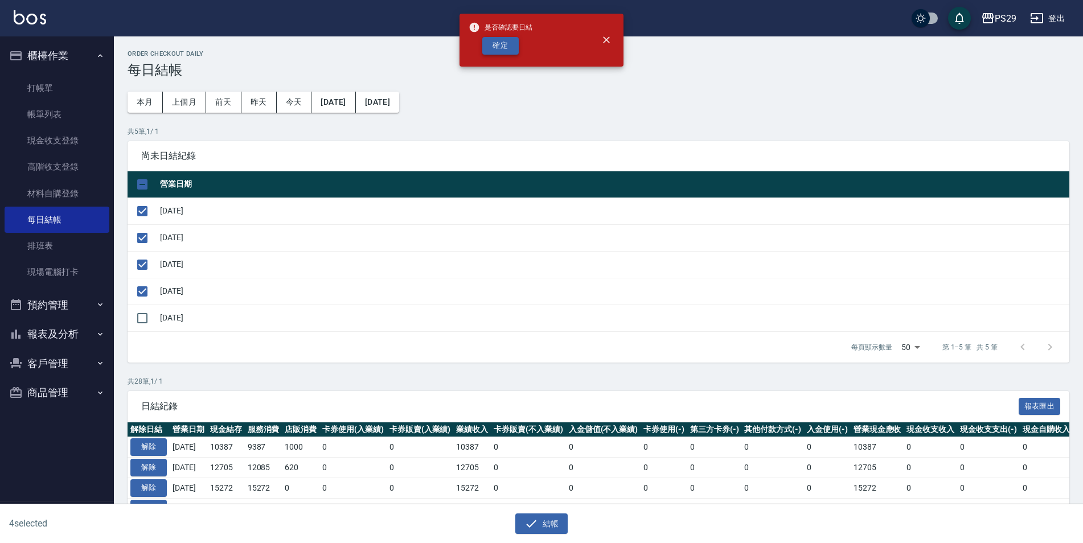
click at [526, 70] on h3 "每日結帳" at bounding box center [599, 70] width 942 height 16
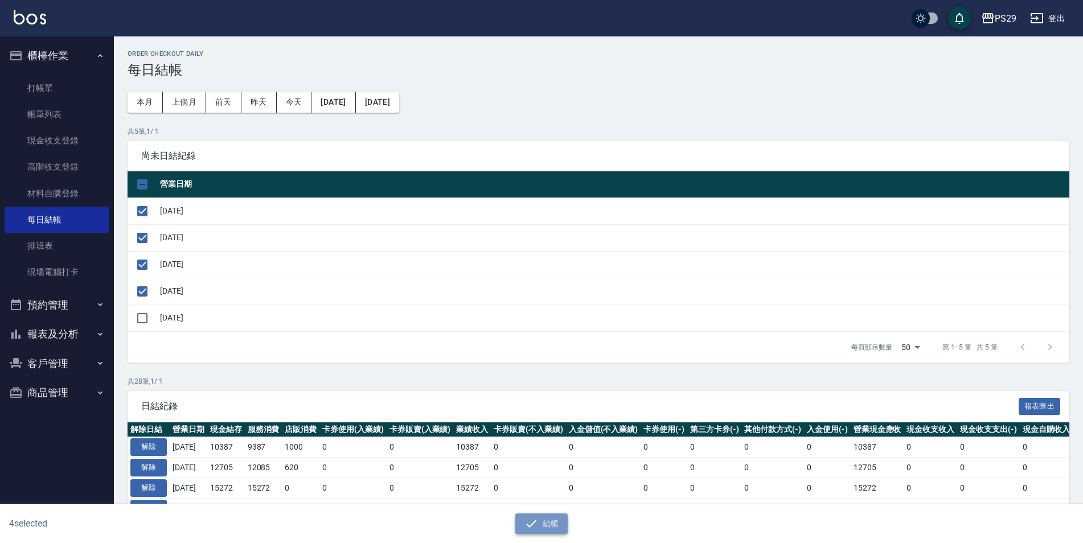
click at [537, 529] on icon "button" at bounding box center [531, 524] width 14 height 14
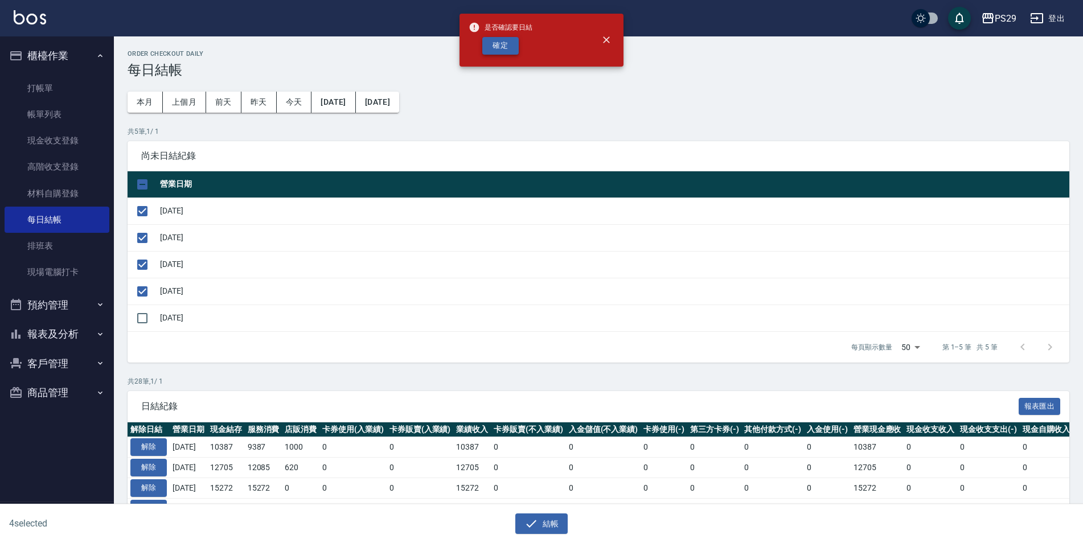
click at [496, 47] on button "確定" at bounding box center [500, 46] width 36 height 18
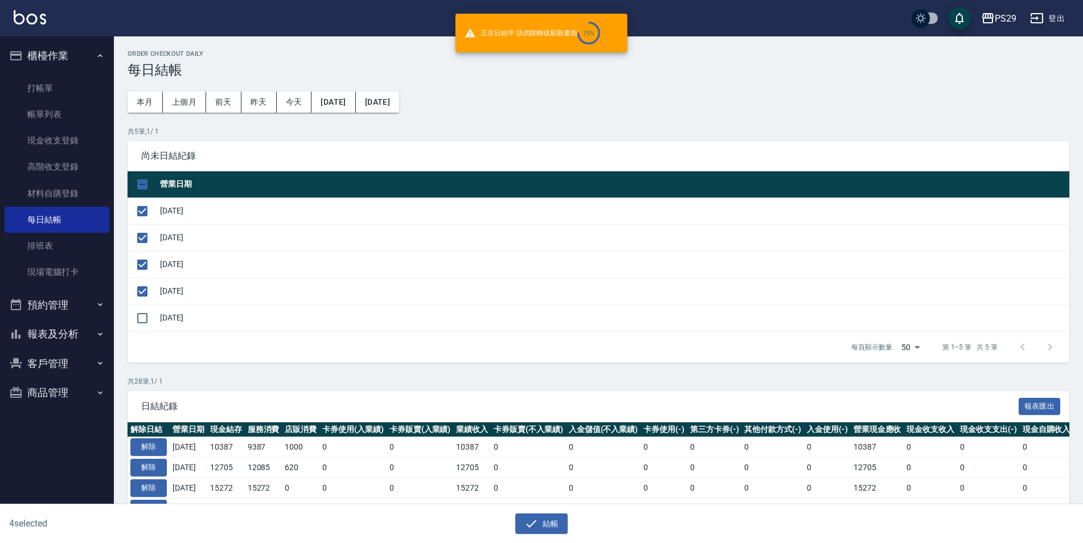
checkbox input "false"
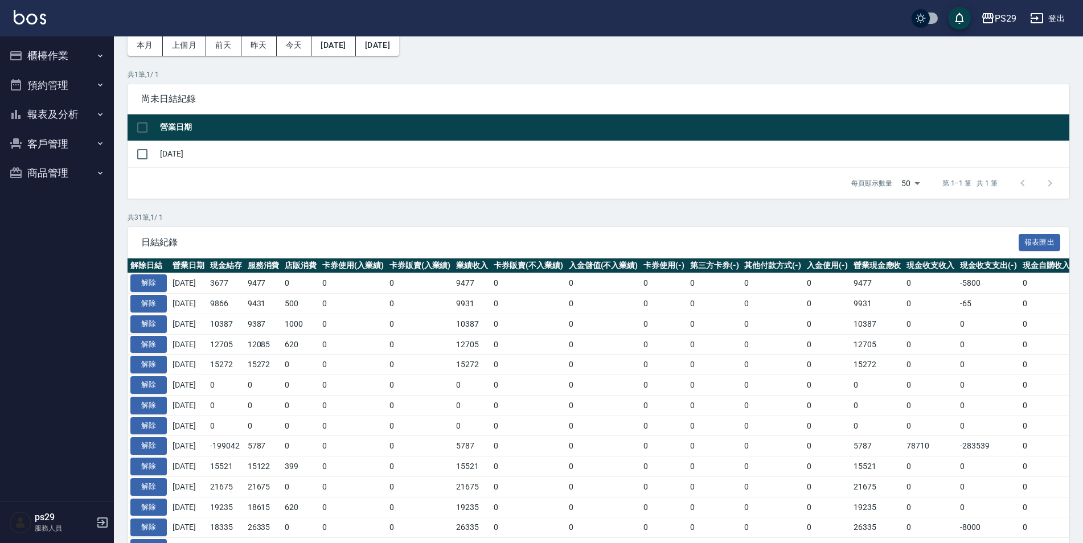
scroll to position [114, 0]
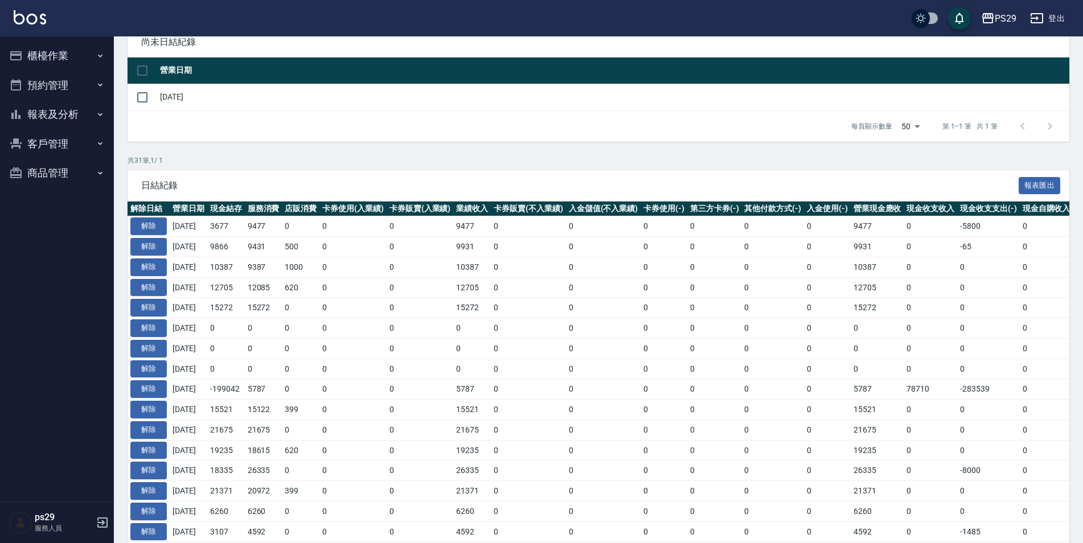
click at [80, 112] on button "報表及分析" at bounding box center [57, 115] width 105 height 30
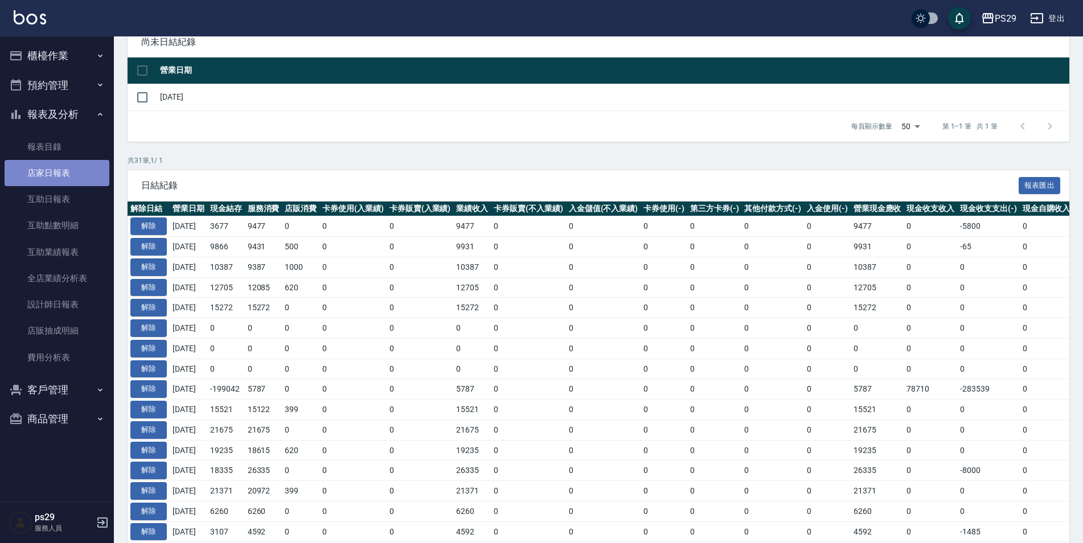
click at [76, 171] on link "店家日報表" at bounding box center [57, 173] width 105 height 26
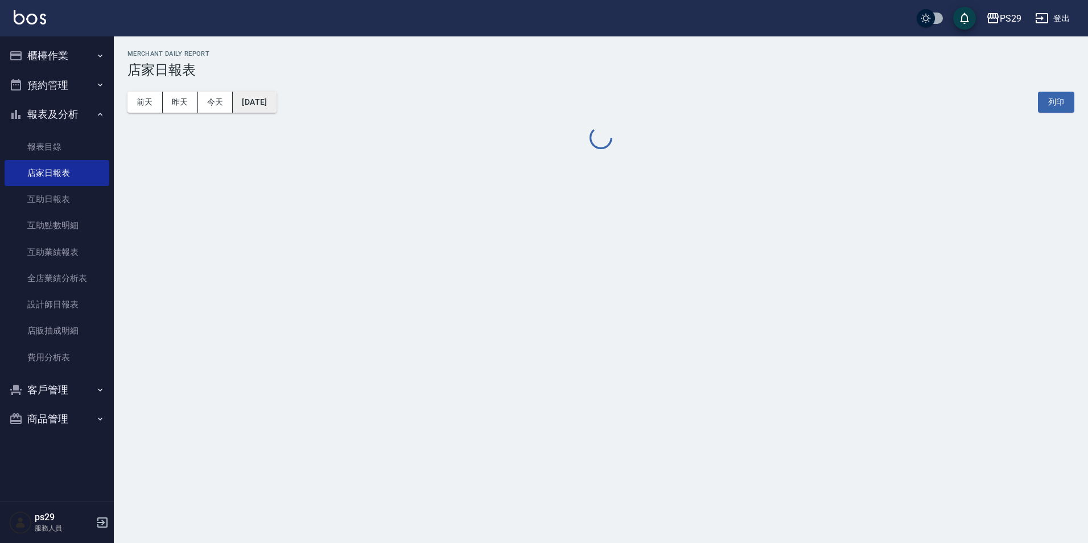
click at [260, 108] on button "2025/10/09" at bounding box center [254, 102] width 43 height 21
click at [270, 118] on div "前天 昨天 今天 2025/10/09 列印" at bounding box center [601, 102] width 947 height 48
click at [272, 108] on button "2025/10/09" at bounding box center [254, 102] width 43 height 21
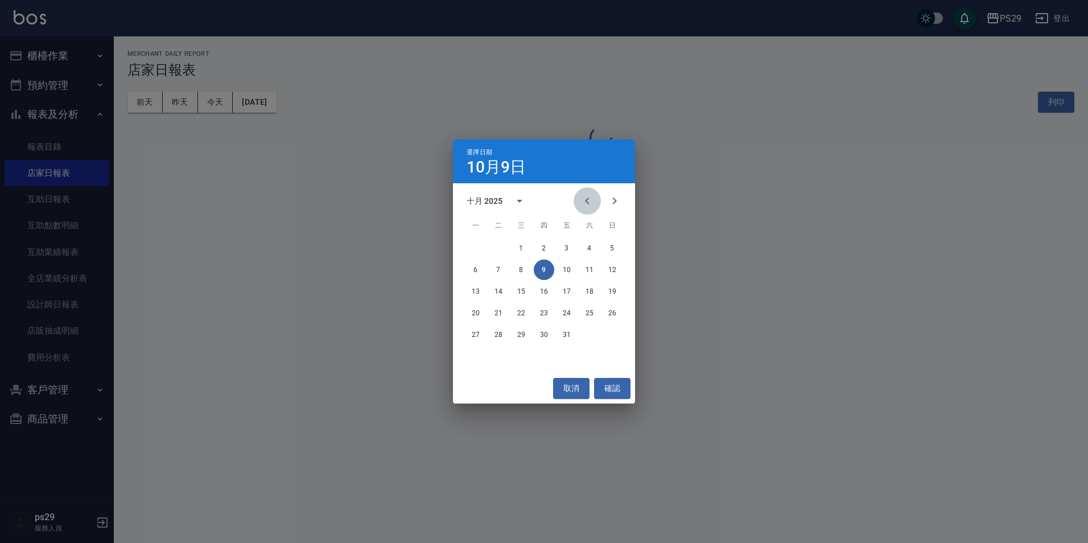
click at [584, 205] on icon "Previous month" at bounding box center [588, 201] width 14 height 14
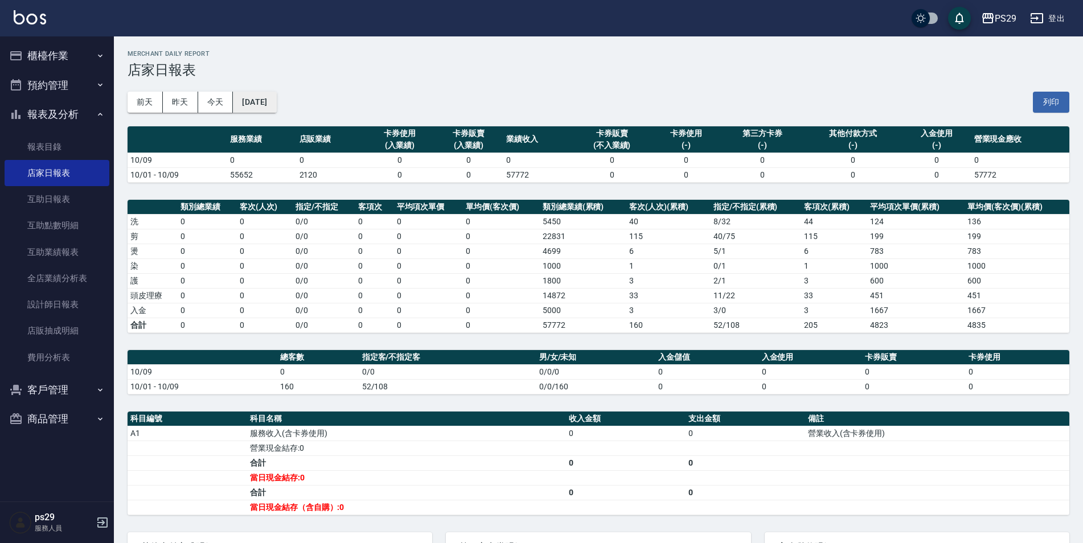
click at [250, 98] on button "2025/10/09" at bounding box center [254, 102] width 43 height 21
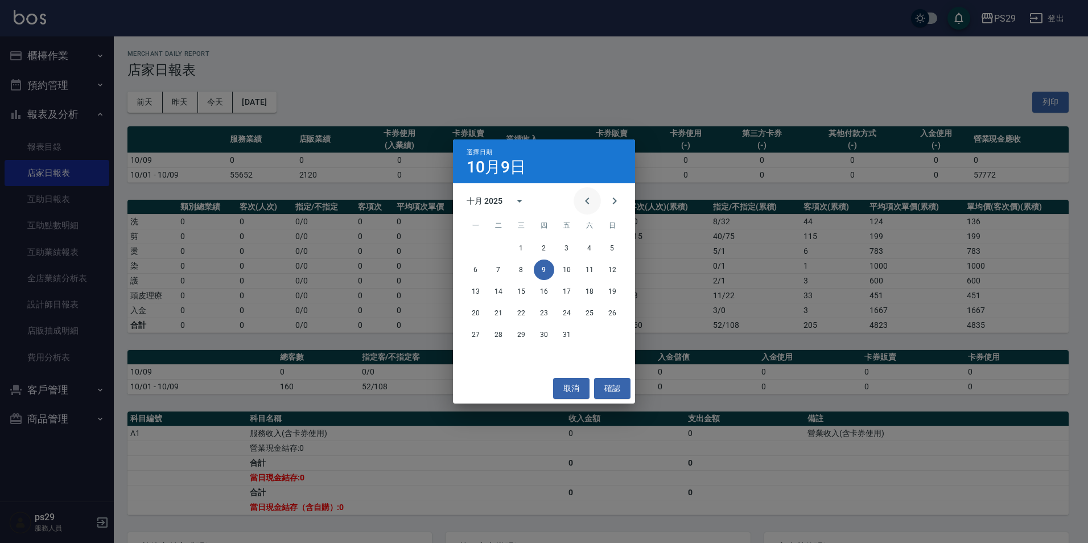
click at [593, 195] on icon "Previous month" at bounding box center [588, 201] width 14 height 14
click at [493, 340] on button "30" at bounding box center [498, 334] width 20 height 20
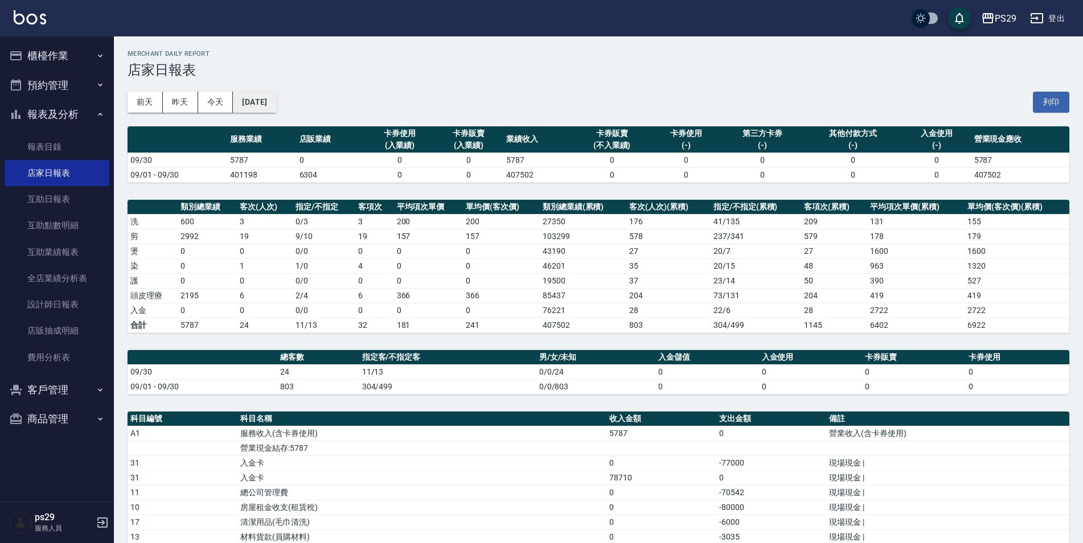
click at [276, 97] on button "2025/09/30" at bounding box center [254, 102] width 43 height 21
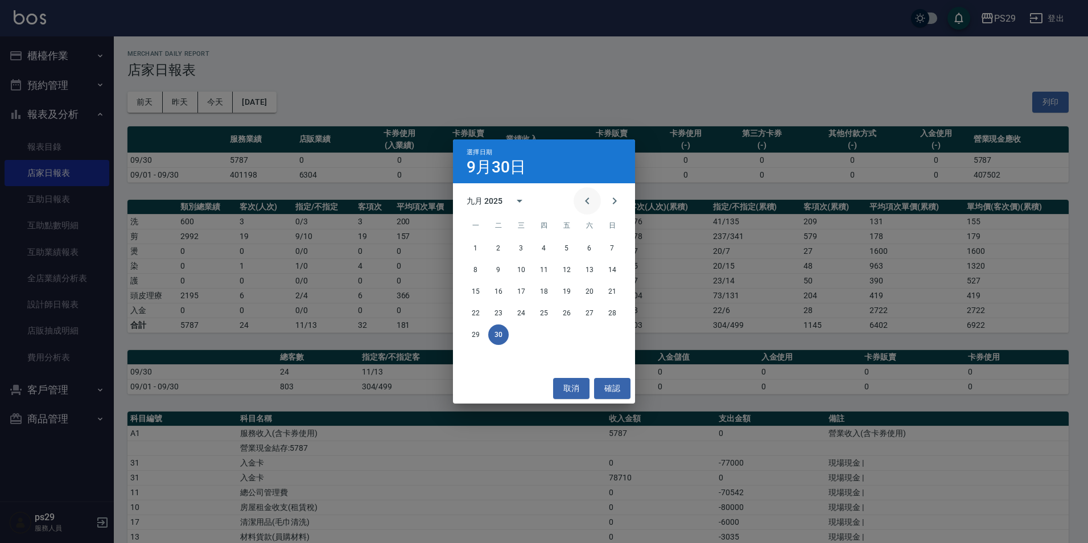
click at [597, 200] on button "Previous month" at bounding box center [587, 200] width 27 height 27
click at [610, 206] on icon "Next month" at bounding box center [615, 201] width 14 height 14
click at [603, 195] on button "Next month" at bounding box center [614, 200] width 27 height 27
click at [590, 248] on button "4" at bounding box center [590, 248] width 20 height 20
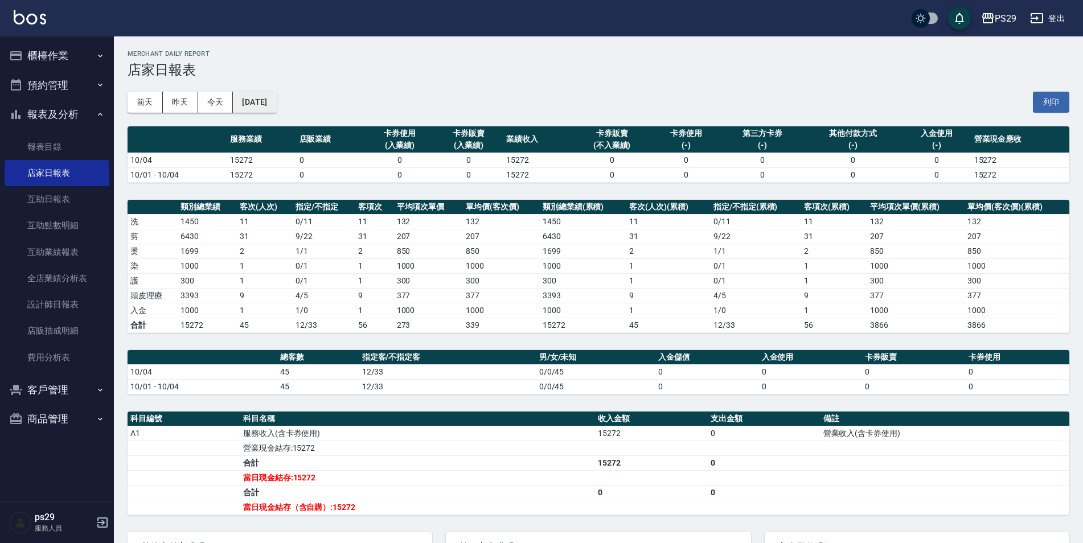
click at [273, 98] on button "2025/10/04" at bounding box center [254, 102] width 43 height 21
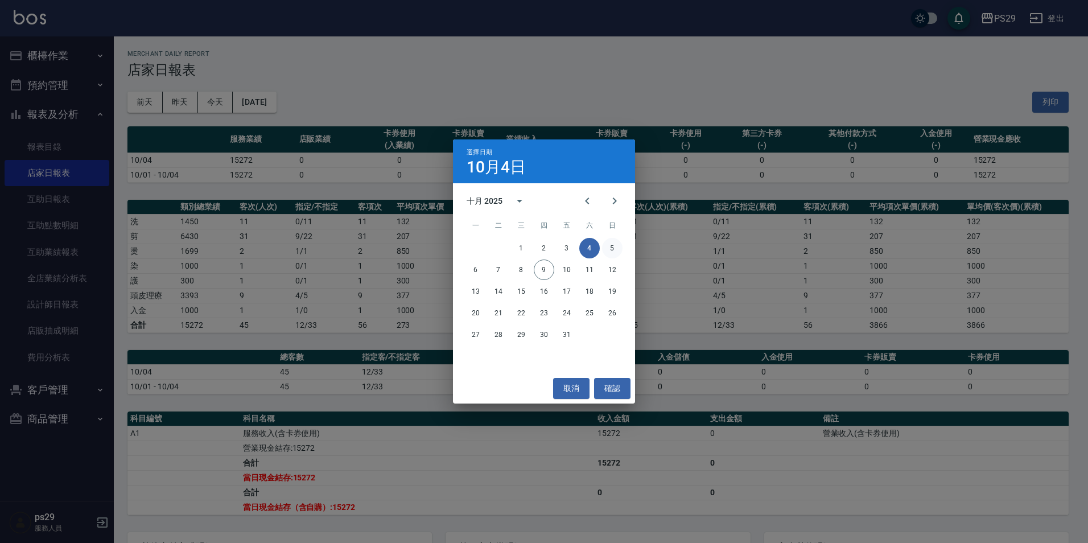
click at [615, 252] on button "5" at bounding box center [612, 248] width 20 height 20
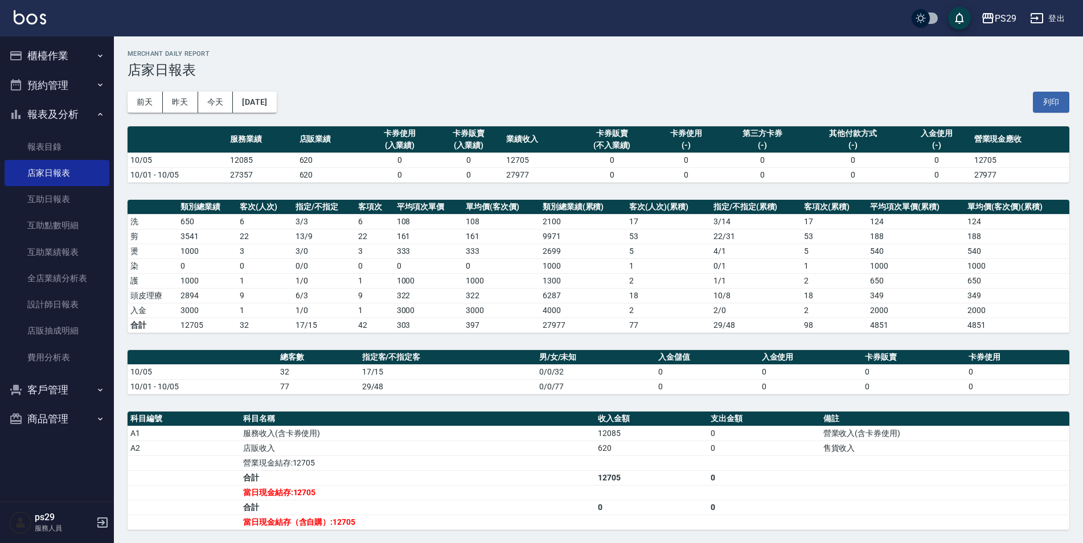
click at [300, 101] on div "前天 昨天 今天 2025/10/05 列印" at bounding box center [599, 102] width 942 height 48
click at [276, 104] on button "2025/10/05" at bounding box center [254, 102] width 43 height 21
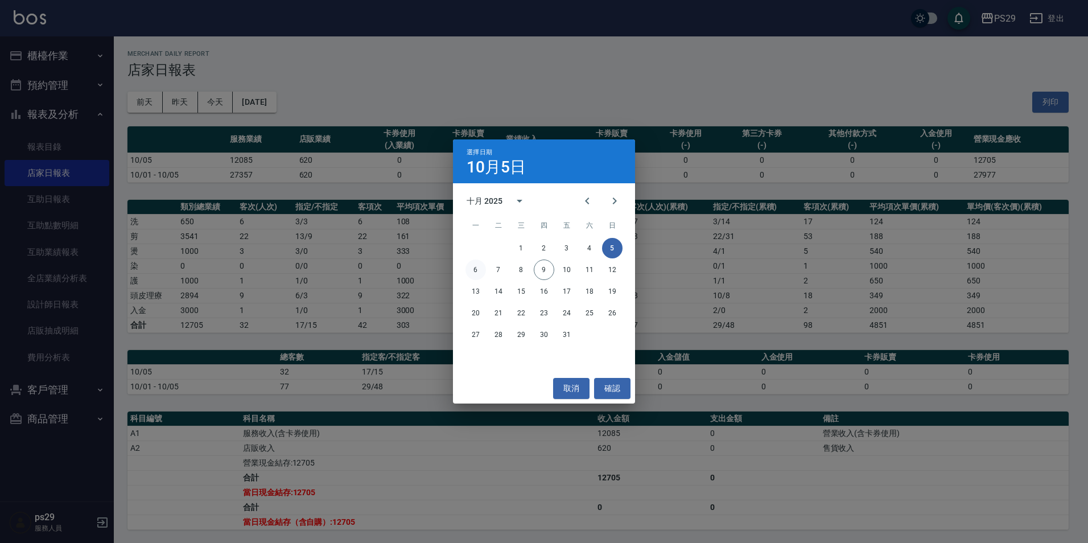
click at [484, 271] on button "6" at bounding box center [476, 270] width 20 height 20
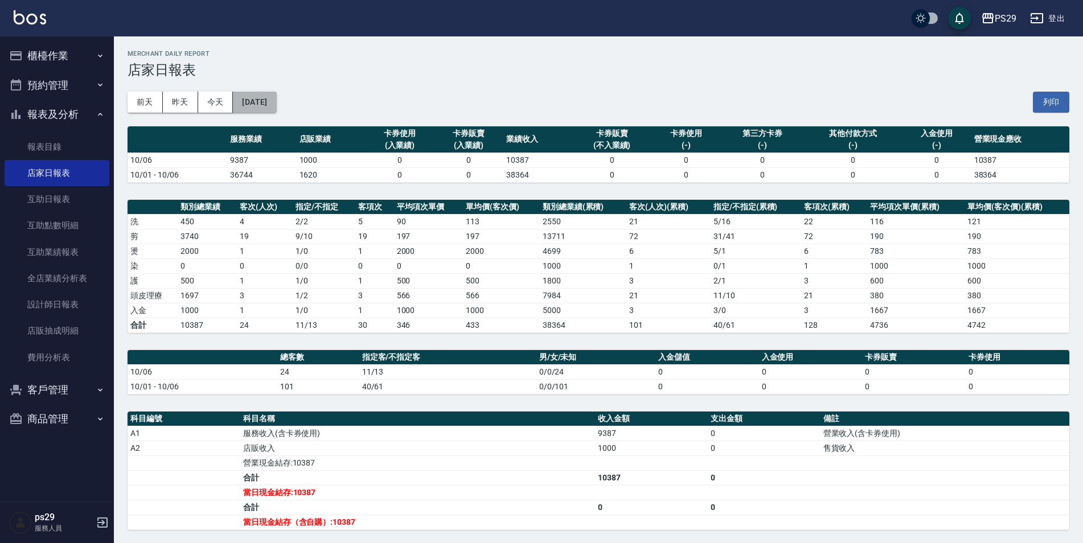
click at [276, 99] on button "2025/10/06" at bounding box center [254, 102] width 43 height 21
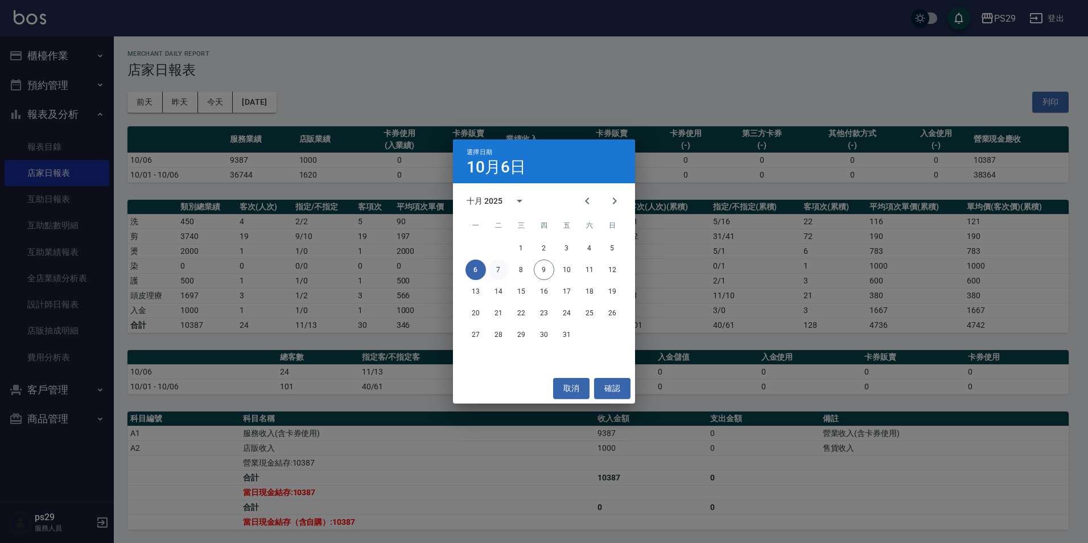
click at [498, 264] on button "7" at bounding box center [498, 270] width 20 height 20
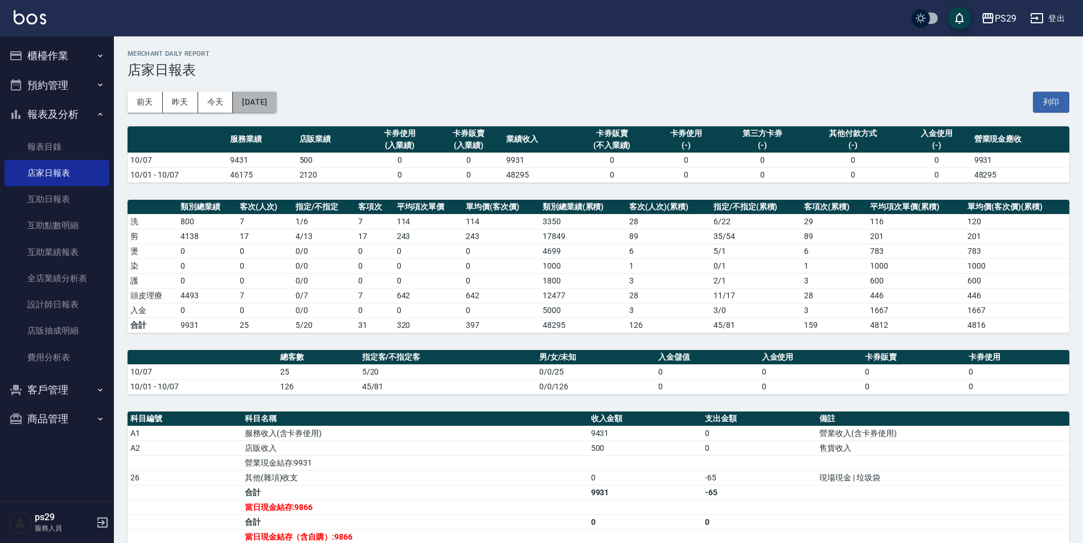
click at [276, 104] on button "2025/10/07" at bounding box center [254, 102] width 43 height 21
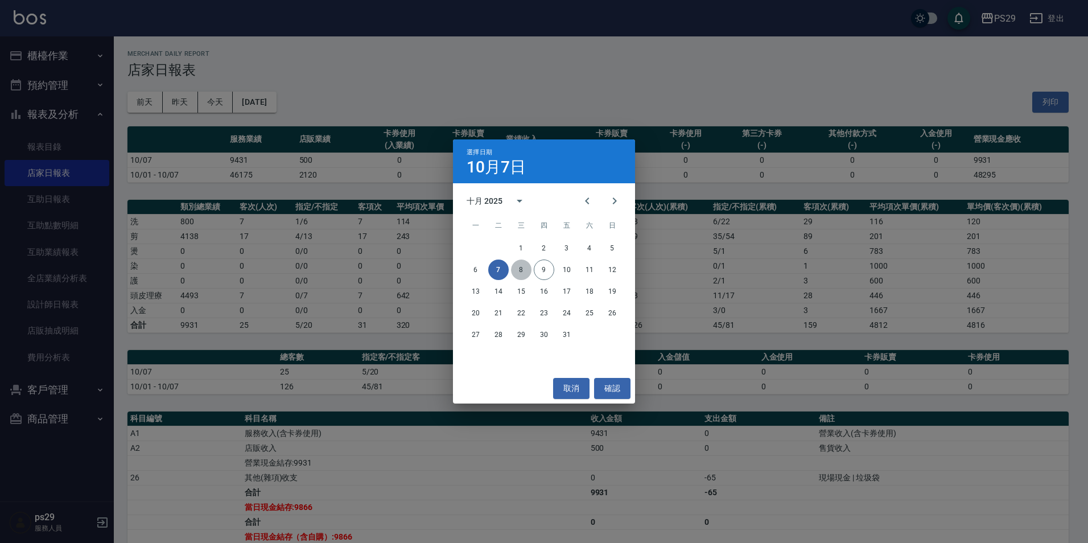
click at [519, 266] on button "8" at bounding box center [521, 270] width 20 height 20
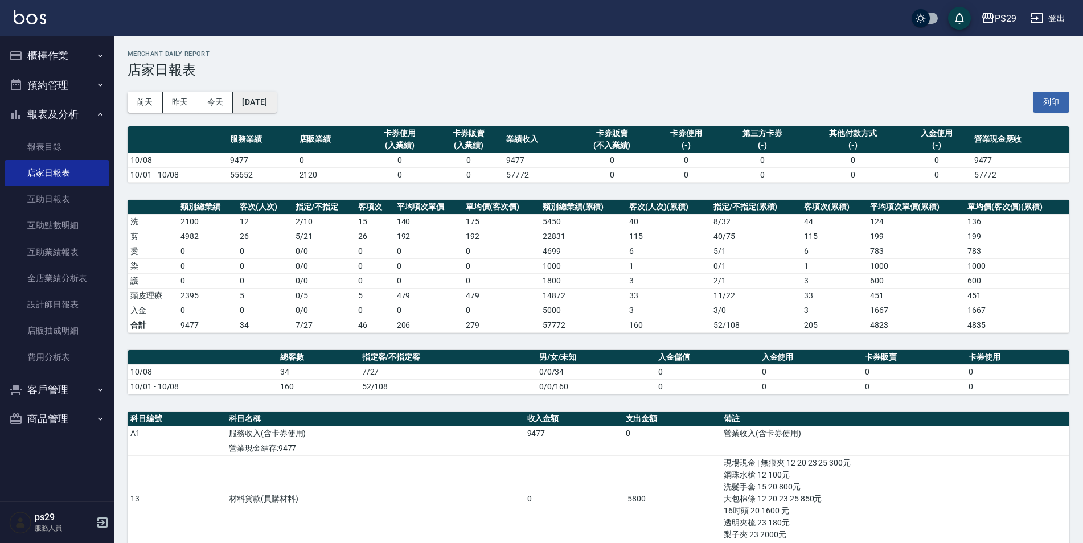
click at [276, 103] on button "[DATE]" at bounding box center [254, 102] width 43 height 21
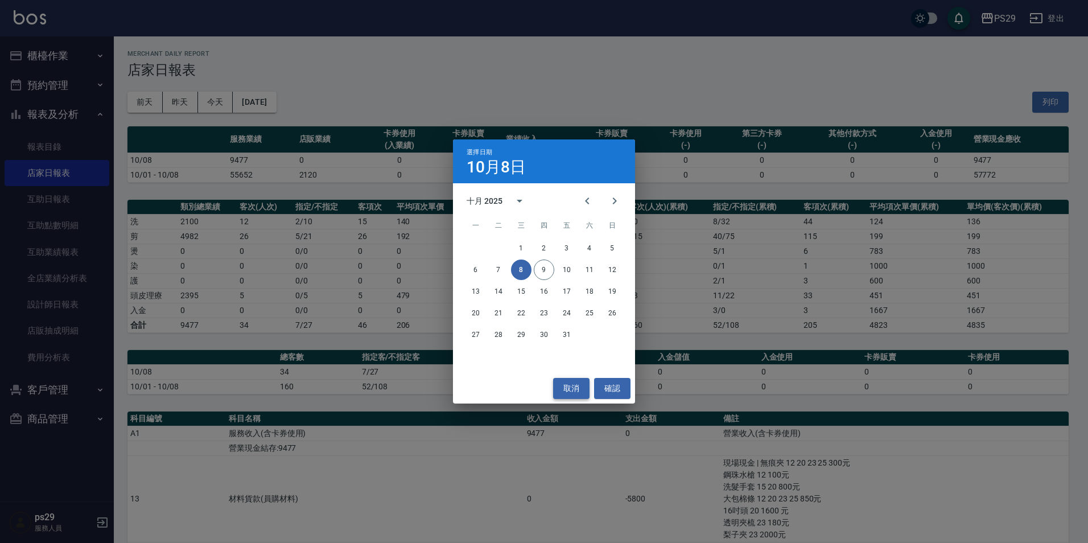
click at [569, 391] on button "取消" at bounding box center [571, 388] width 36 height 21
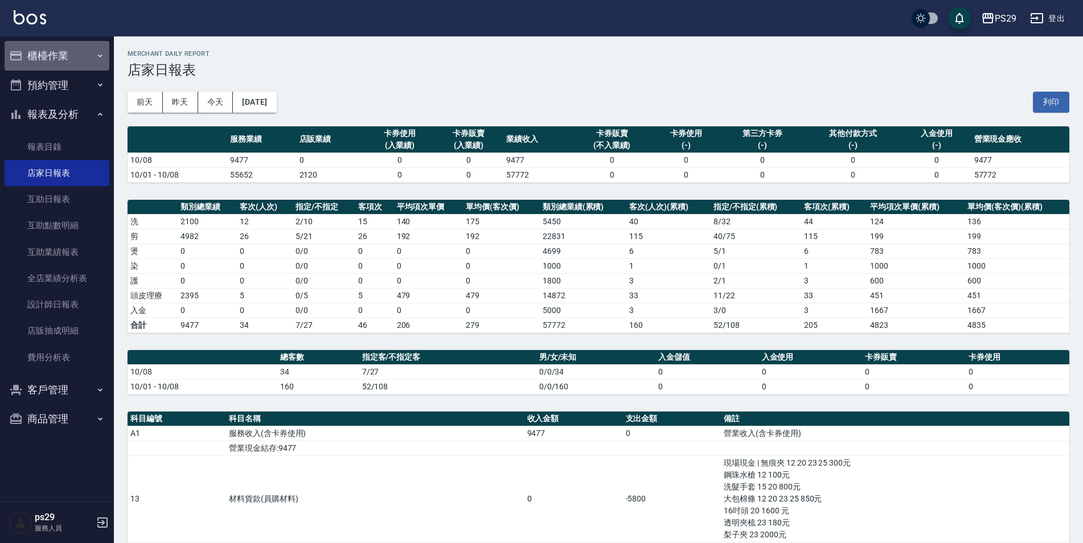
drag, startPoint x: 64, startPoint y: 52, endPoint x: 61, endPoint y: 83, distance: 30.9
click at [63, 50] on button "櫃檯作業" at bounding box center [57, 56] width 105 height 30
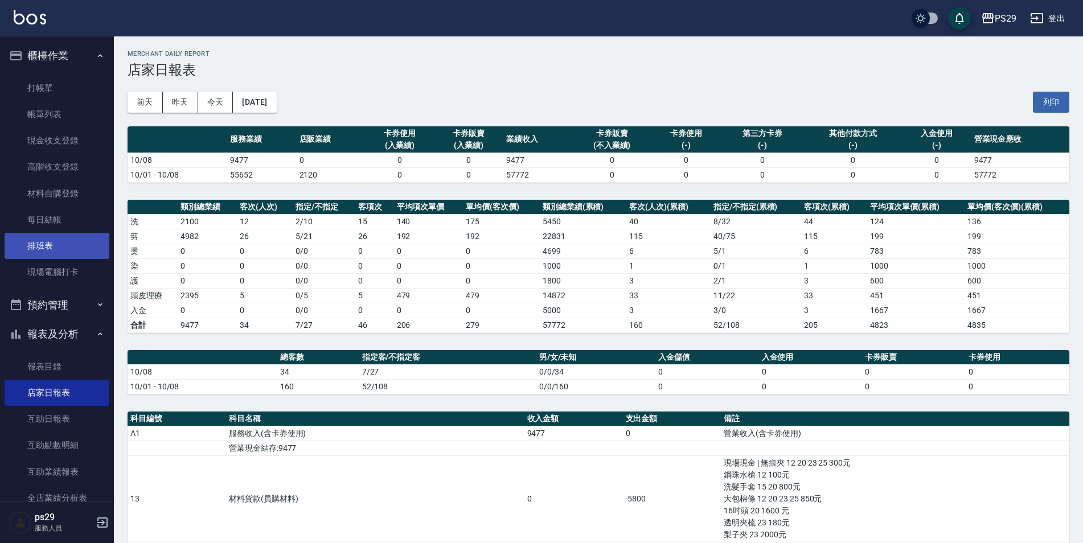
click at [62, 232] on link "每日結帳" at bounding box center [57, 220] width 105 height 26
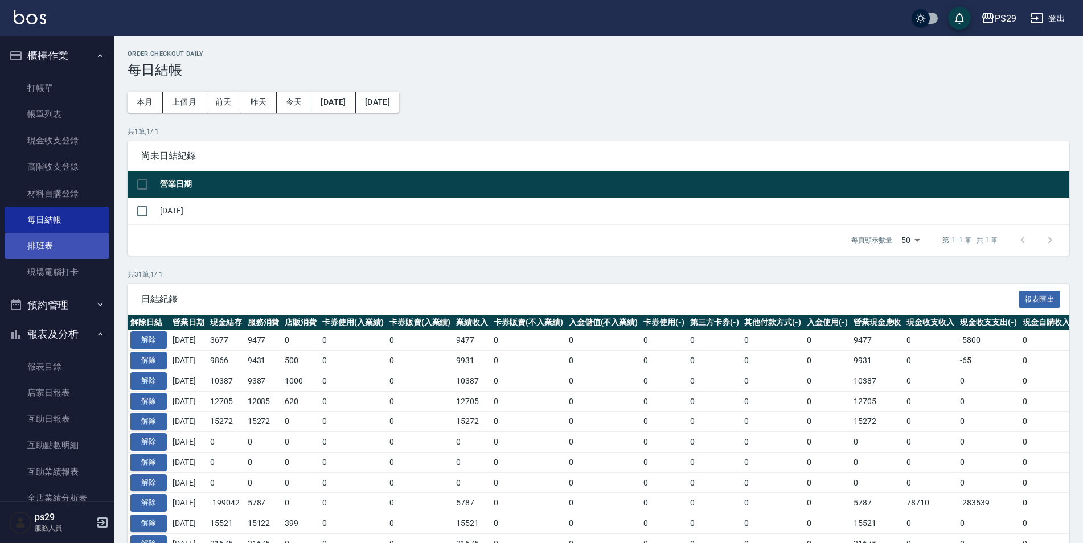
click at [62, 233] on link "排班表" at bounding box center [57, 246] width 105 height 26
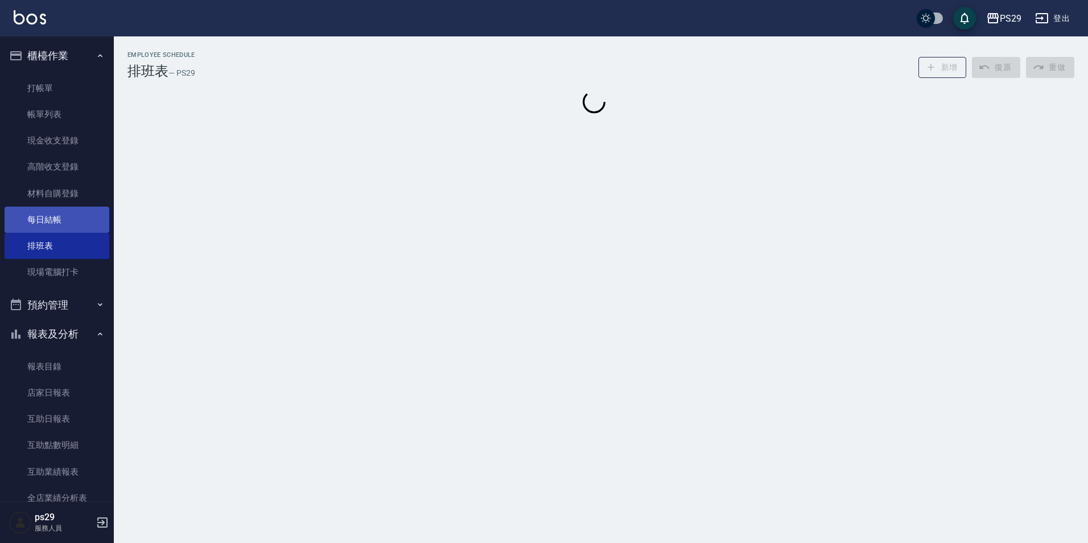
click at [69, 226] on link "每日結帳" at bounding box center [57, 220] width 105 height 26
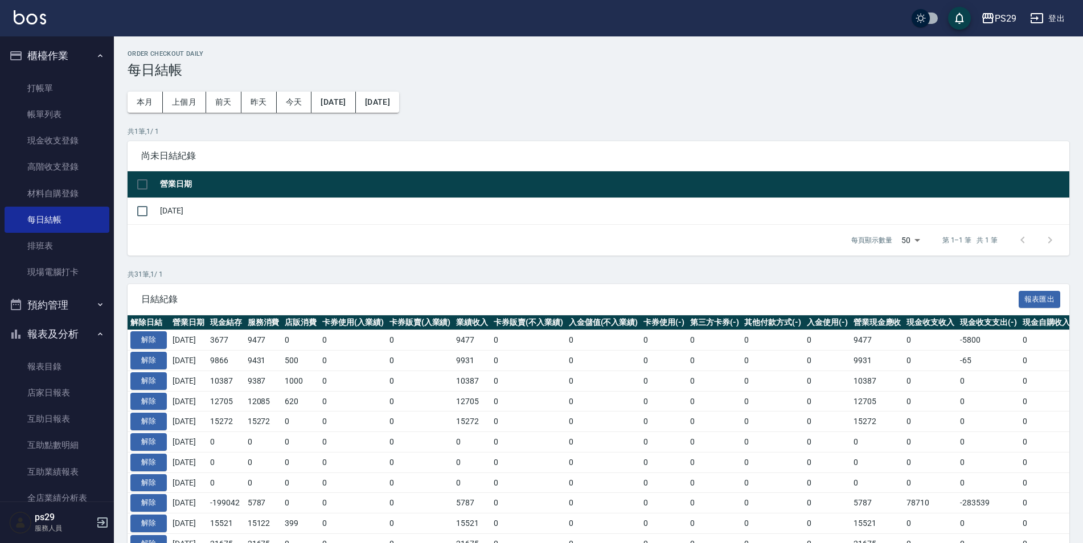
scroll to position [171, 0]
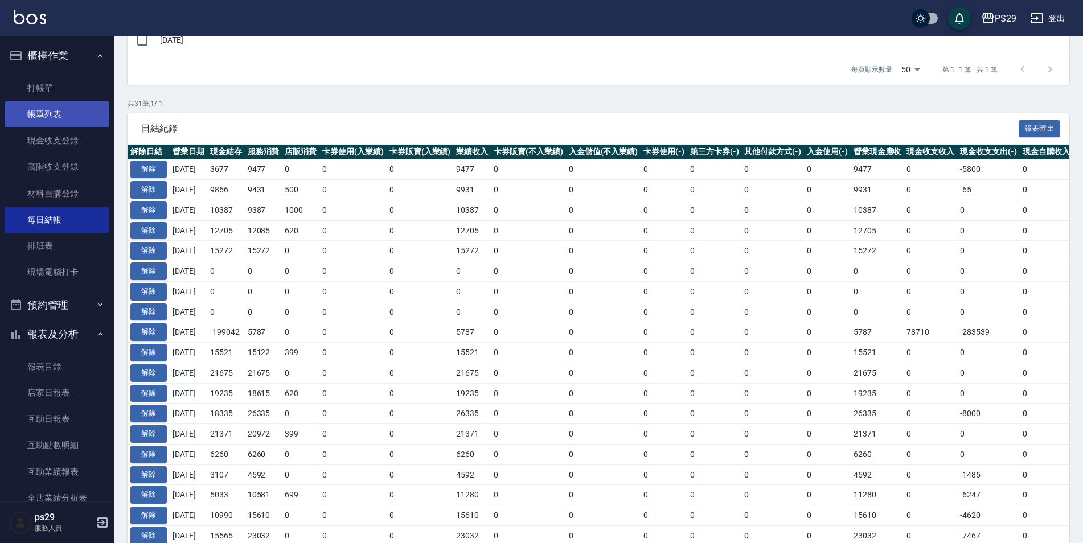
click at [51, 105] on link "帳單列表" at bounding box center [57, 114] width 105 height 26
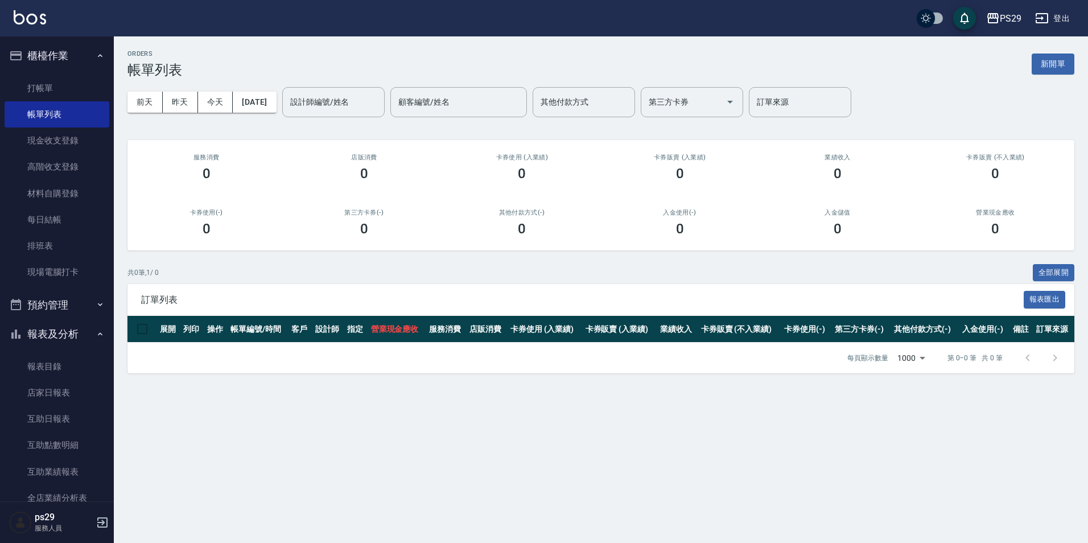
click at [96, 54] on icon "button" at bounding box center [100, 55] width 9 height 9
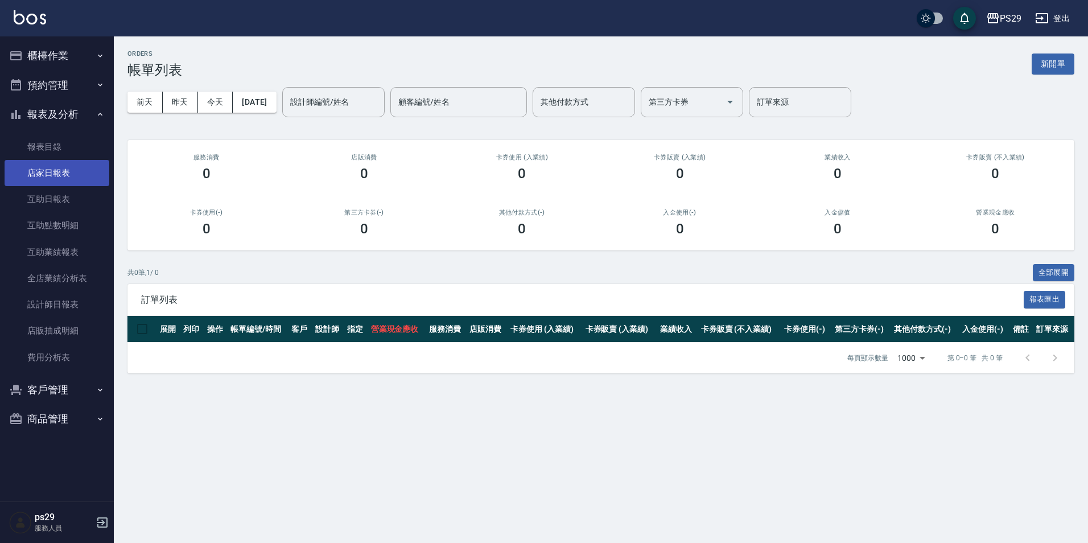
click at [71, 171] on link "店家日報表" at bounding box center [57, 173] width 105 height 26
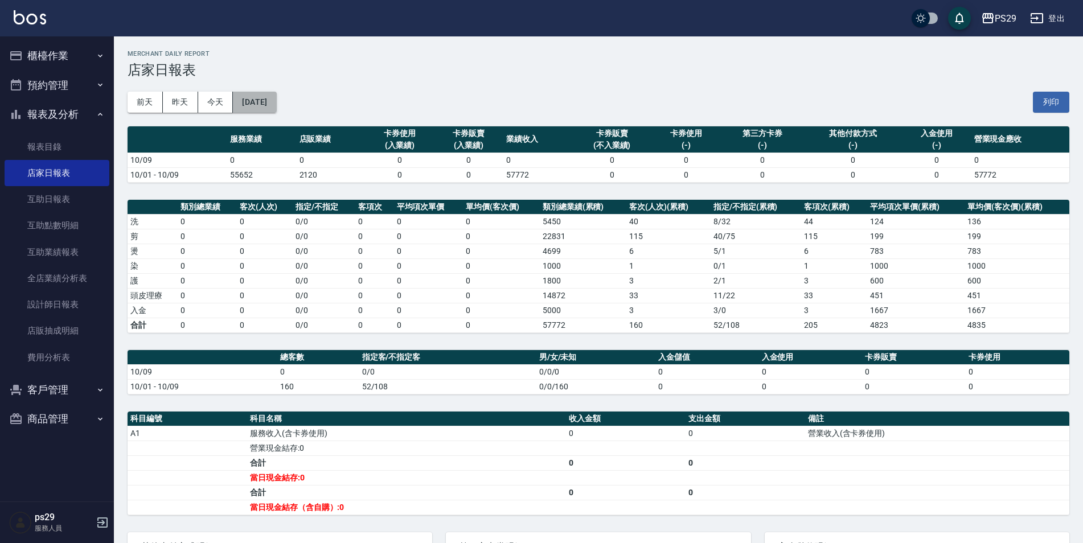
click at [276, 101] on button "2025/10/09" at bounding box center [254, 102] width 43 height 21
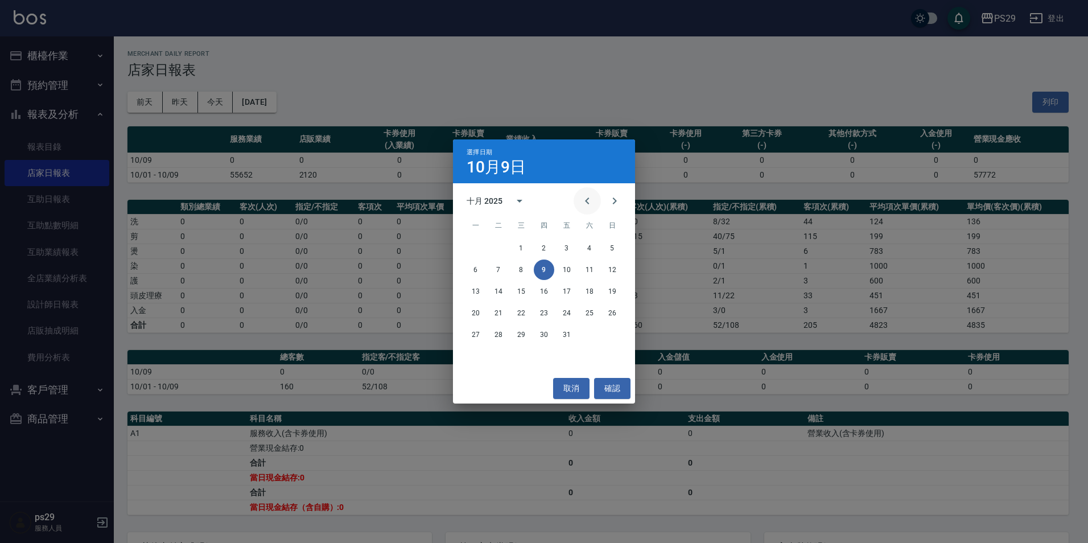
click at [578, 203] on button "Previous month" at bounding box center [587, 200] width 27 height 27
click at [506, 332] on button "30" at bounding box center [498, 334] width 20 height 20
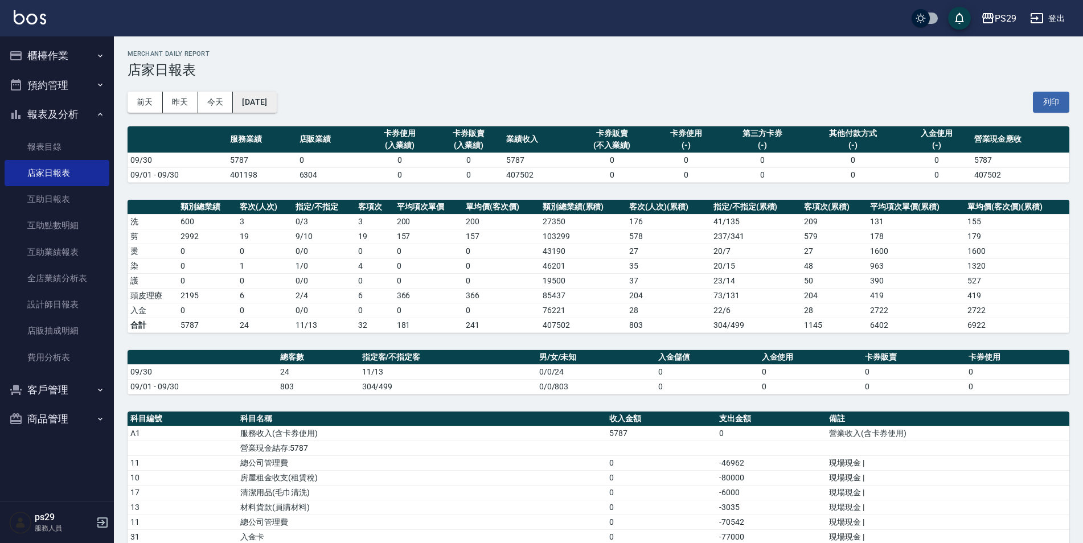
click at [270, 98] on button "2025/09/30" at bounding box center [254, 102] width 43 height 21
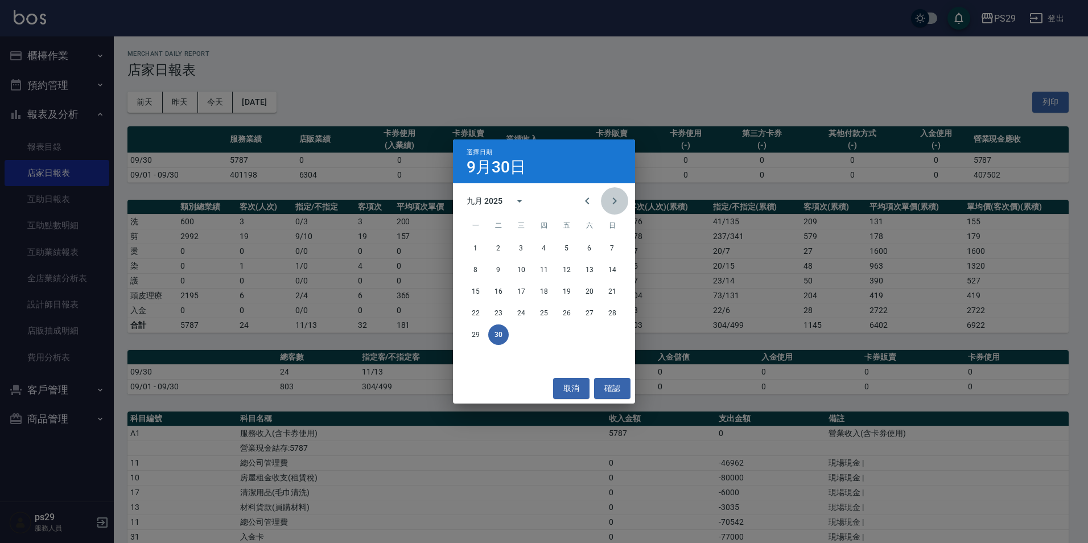
click at [609, 199] on icon "Next month" at bounding box center [615, 201] width 14 height 14
click at [592, 250] on button "4" at bounding box center [590, 248] width 20 height 20
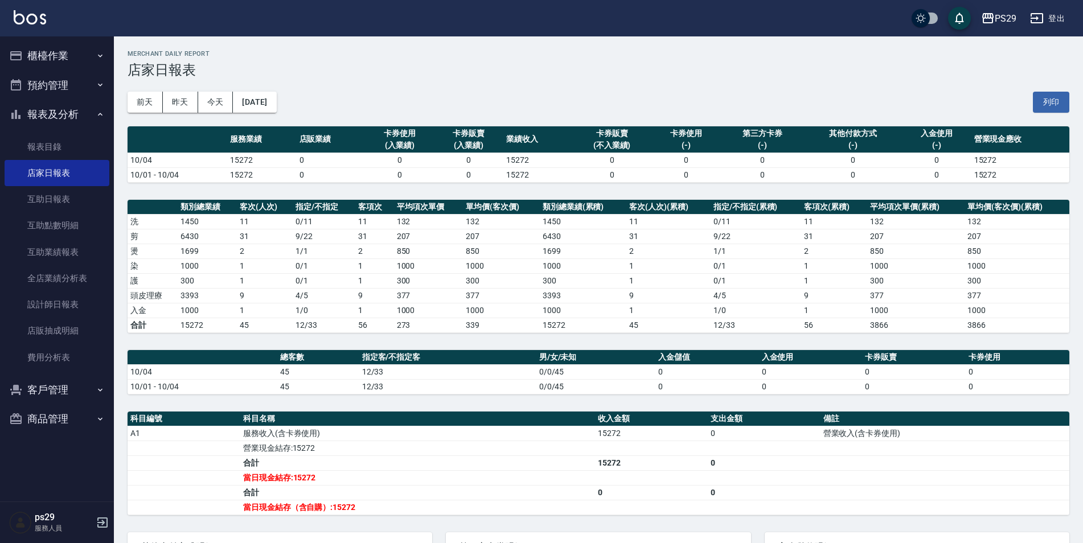
click at [83, 120] on button "報表及分析" at bounding box center [57, 115] width 105 height 30
